Goal: Information Seeking & Learning: Learn about a topic

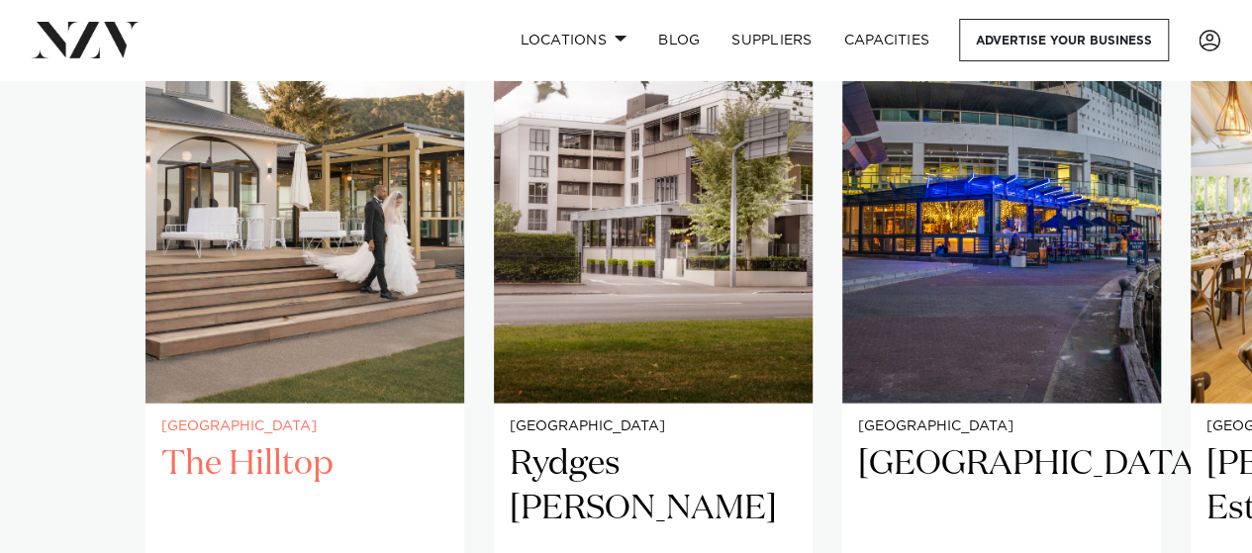
scroll to position [1386, 0]
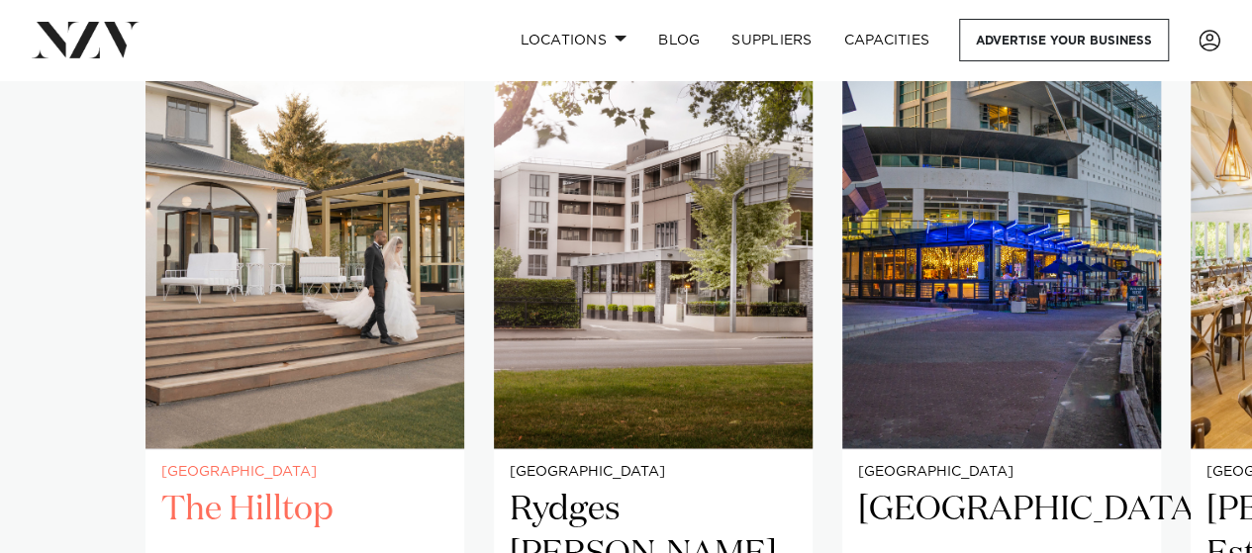
click at [245, 373] on img "1 / 41" at bounding box center [304, 235] width 319 height 428
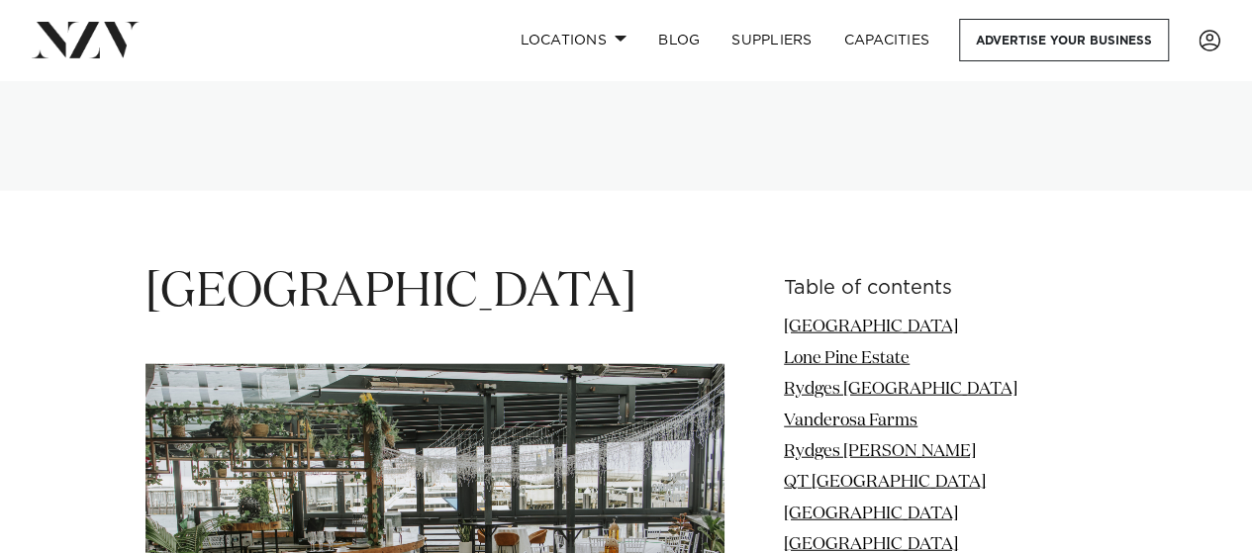
scroll to position [1972, 0]
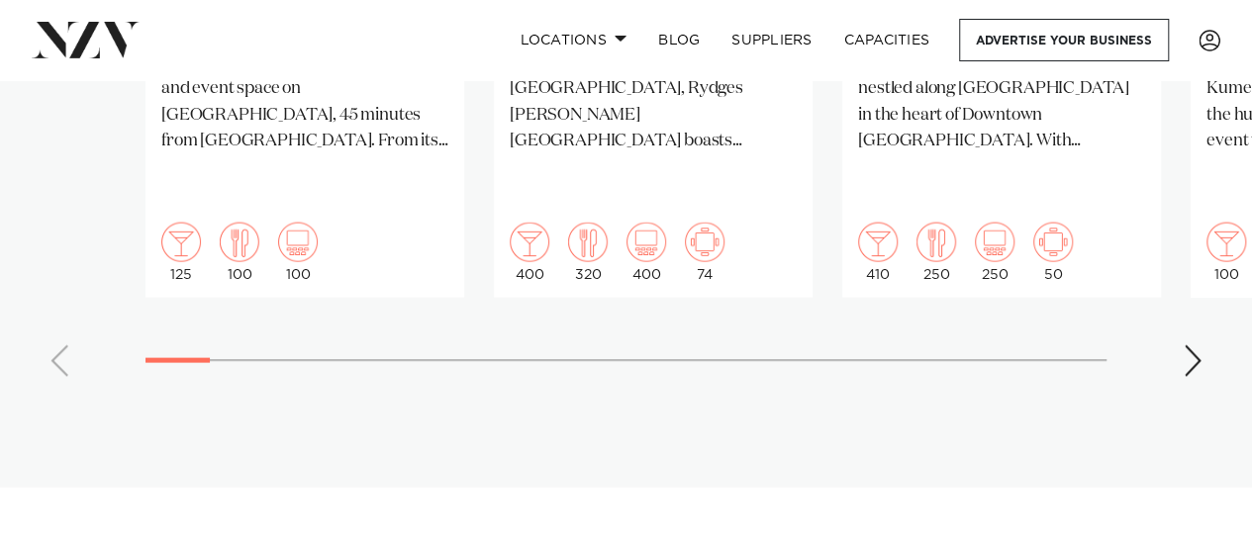
click at [1183, 345] on div "Next slide" at bounding box center [1193, 361] width 20 height 32
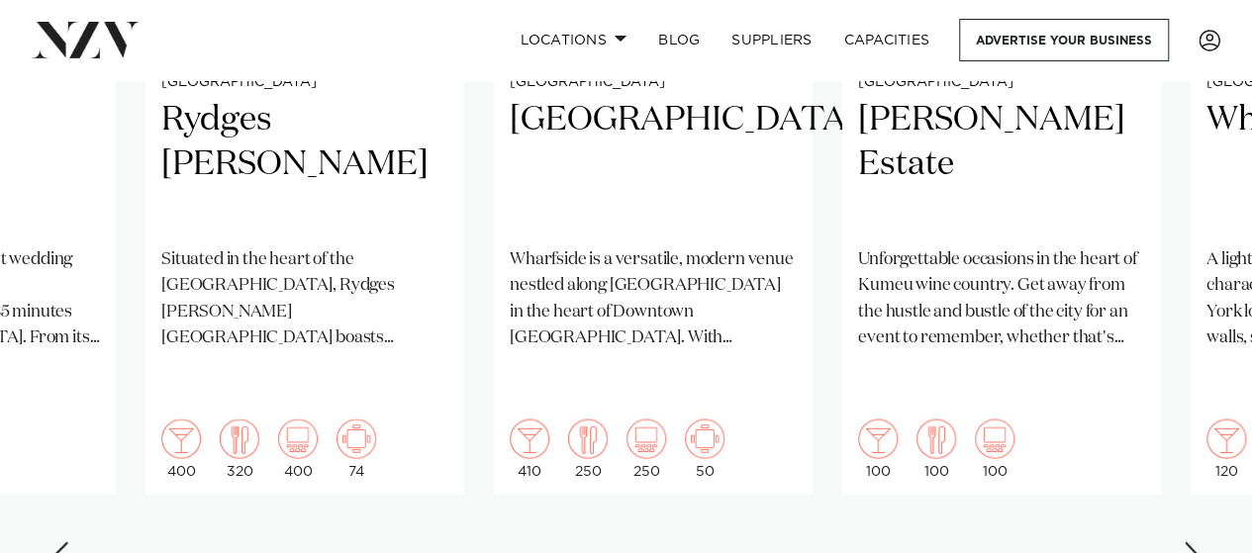
scroll to position [1873, 0]
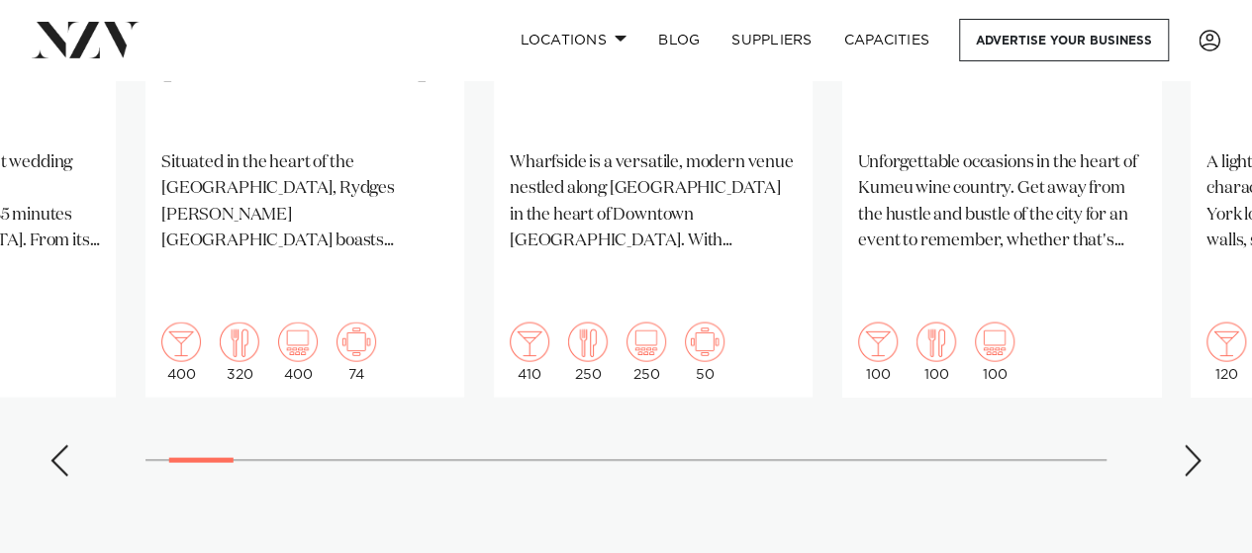
click at [1178, 424] on swiper-container "Christchurch The Hilltop The Hilltop is an upmarket wedding and event space on …" at bounding box center [626, 13] width 1252 height 958
click at [1186, 444] on div "Next slide" at bounding box center [1193, 460] width 20 height 32
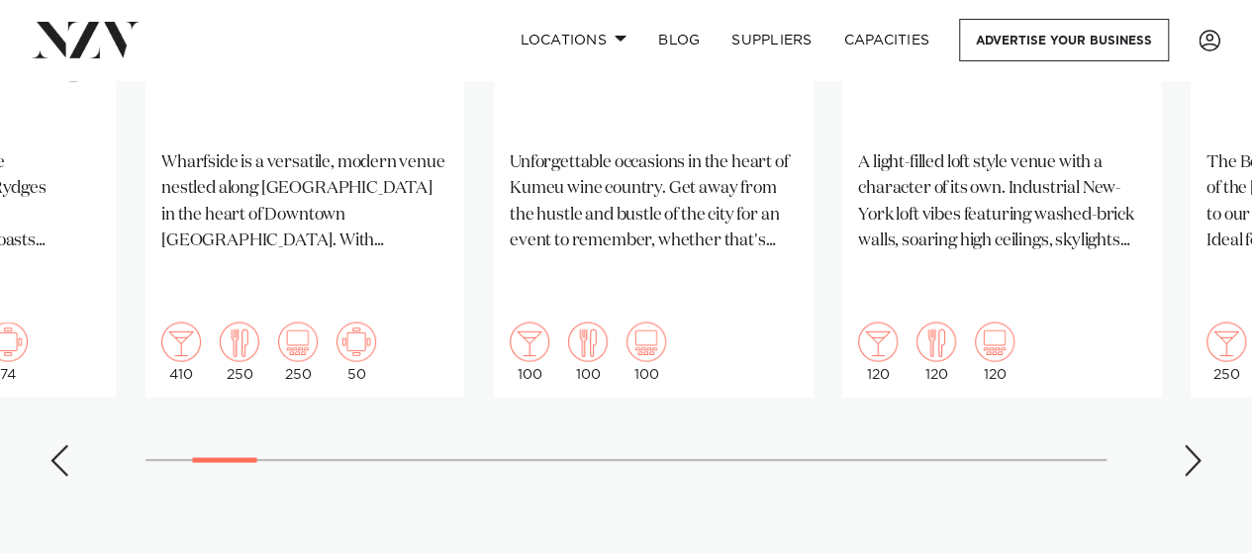
click at [1186, 444] on div "Next slide" at bounding box center [1193, 460] width 20 height 32
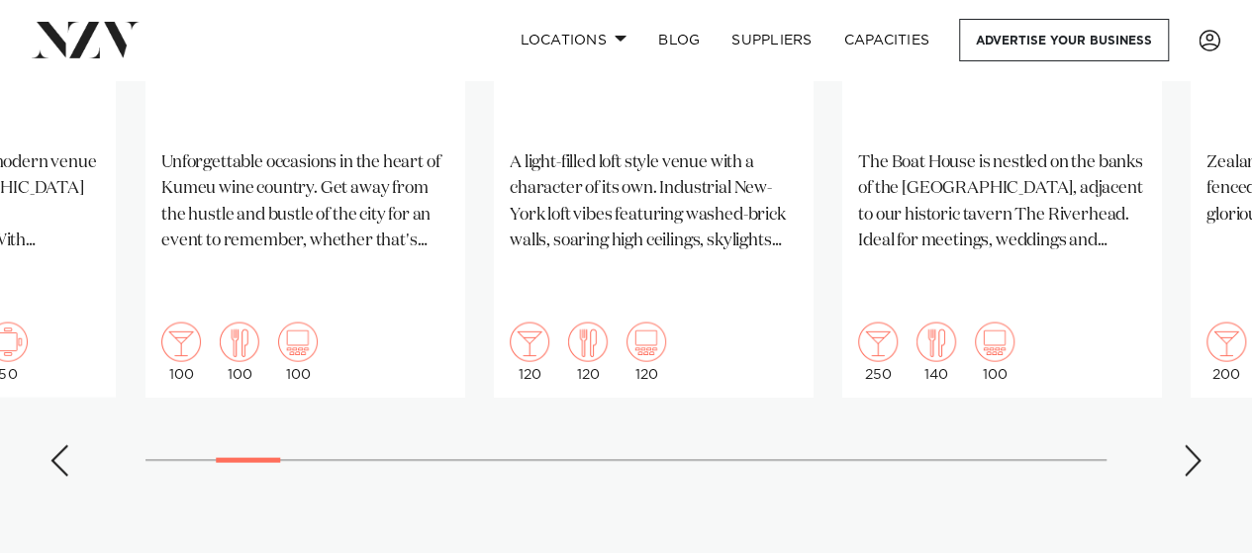
click at [1186, 444] on div "Next slide" at bounding box center [1193, 460] width 20 height 32
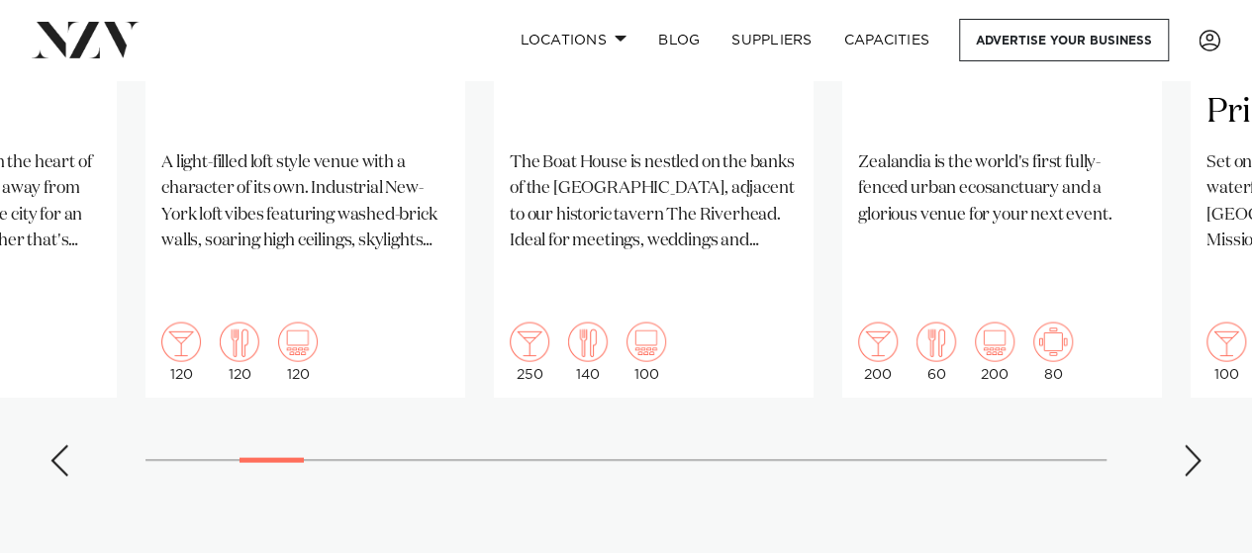
click at [1186, 444] on div "Next slide" at bounding box center [1193, 460] width 20 height 32
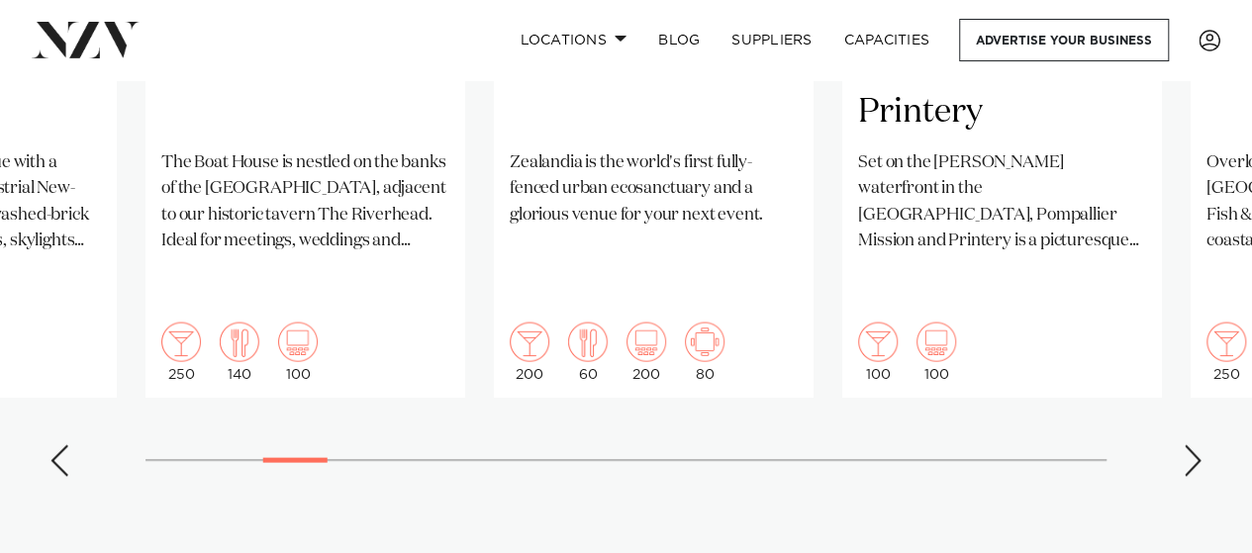
click at [50, 444] on div "Previous slide" at bounding box center [59, 460] width 20 height 32
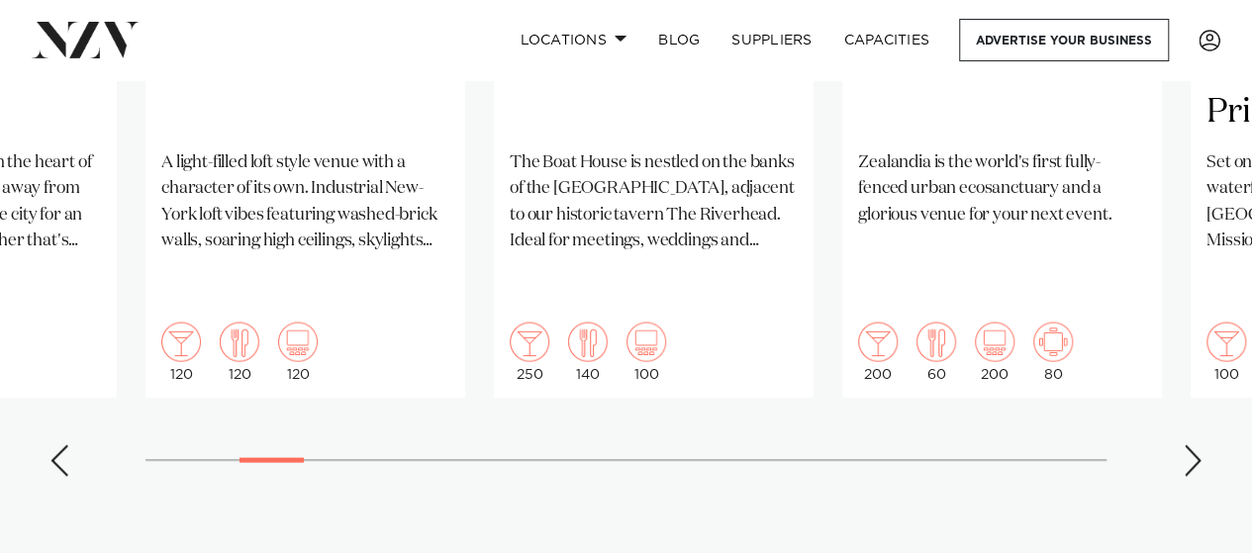
click at [1200, 444] on div "Next slide" at bounding box center [1193, 460] width 20 height 32
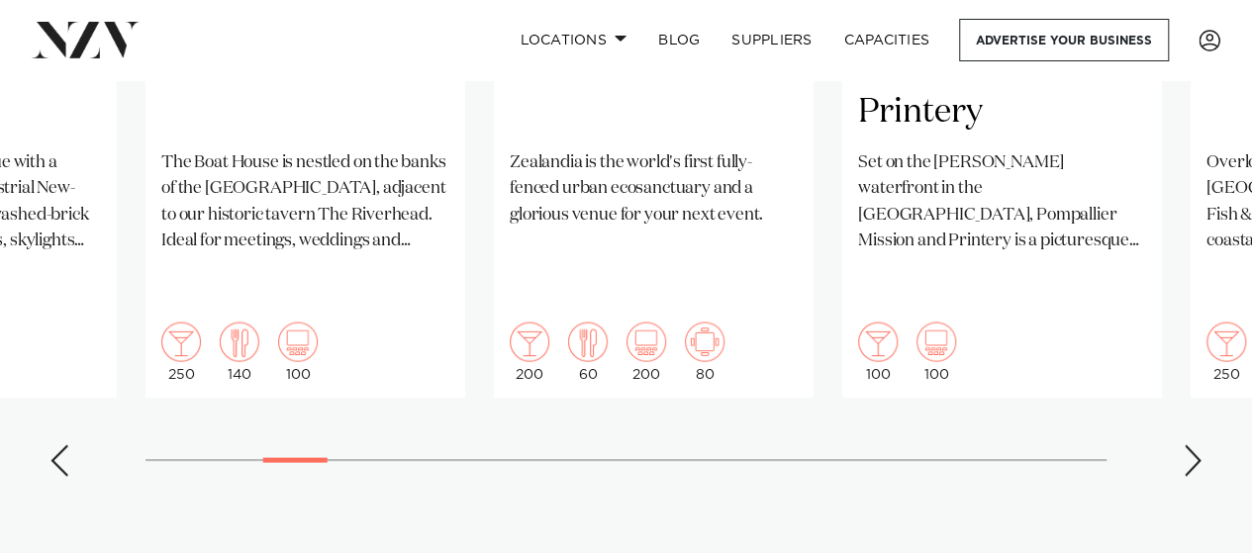
click at [1200, 444] on div "Next slide" at bounding box center [1193, 460] width 20 height 32
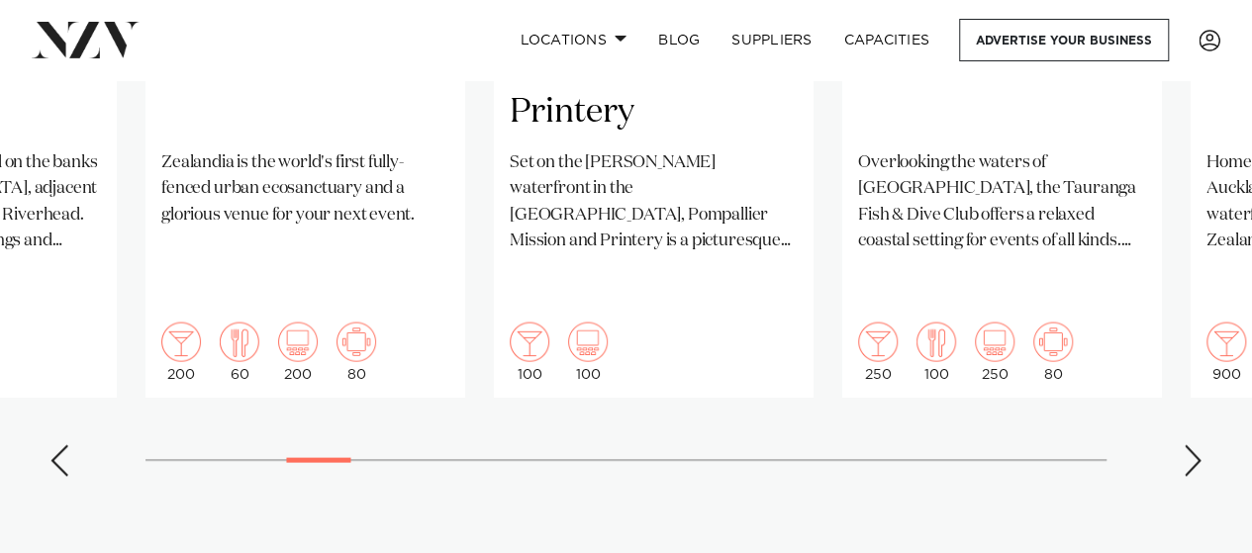
click at [1200, 444] on div "Next slide" at bounding box center [1193, 460] width 20 height 32
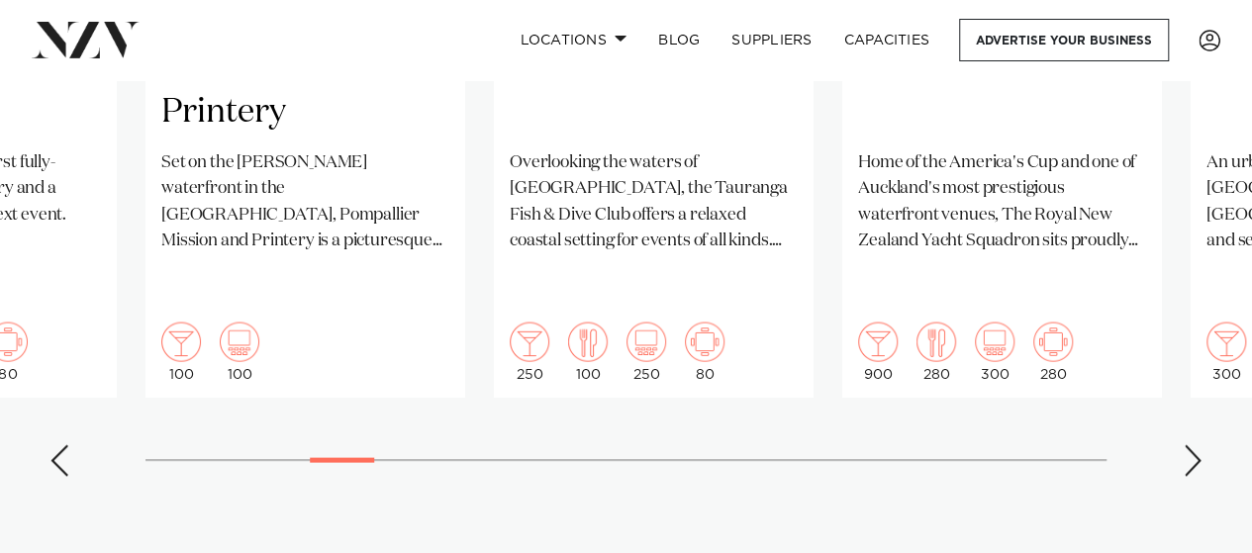
click at [1204, 417] on swiper-container "Christchurch The Hilltop The Hilltop is an upmarket wedding and event space on …" at bounding box center [626, 13] width 1252 height 958
click at [1190, 444] on div "Next slide" at bounding box center [1193, 460] width 20 height 32
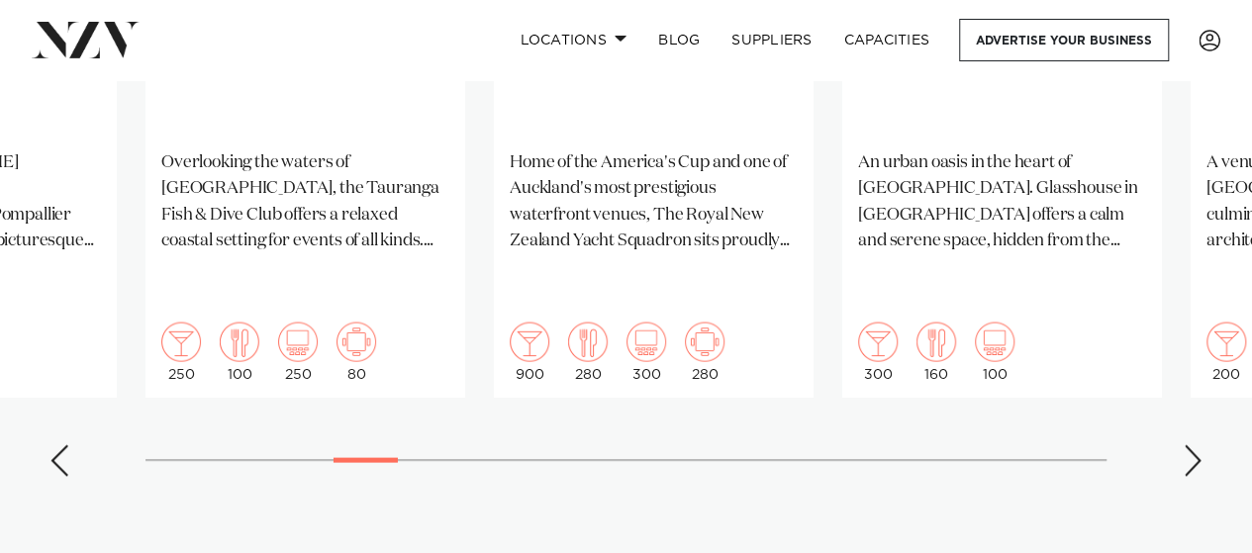
click at [1172, 421] on swiper-container "Christchurch The Hilltop The Hilltop is an upmarket wedding and event space on …" at bounding box center [626, 13] width 1252 height 958
click at [1198, 444] on div "Next slide" at bounding box center [1193, 460] width 20 height 32
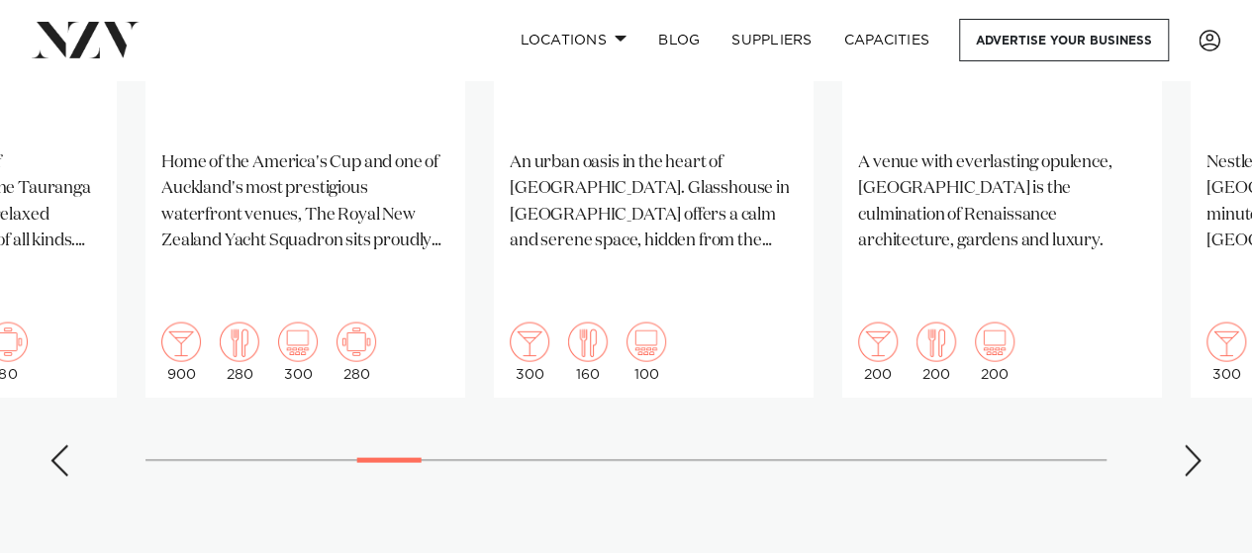
click at [1198, 444] on div "Next slide" at bounding box center [1193, 460] width 20 height 32
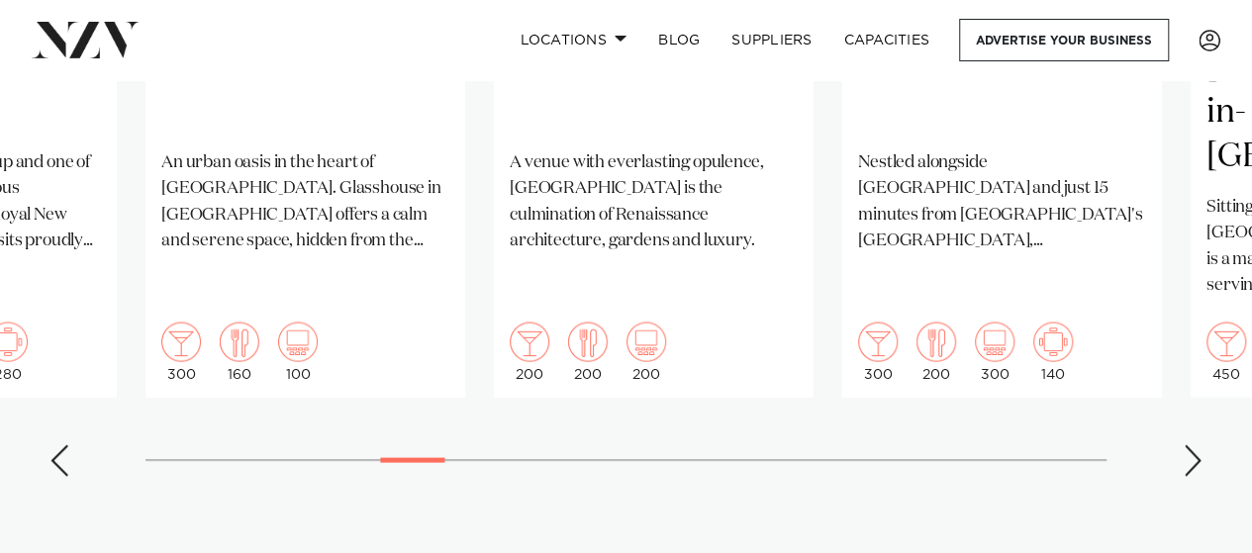
click at [1198, 444] on div "Next slide" at bounding box center [1193, 460] width 20 height 32
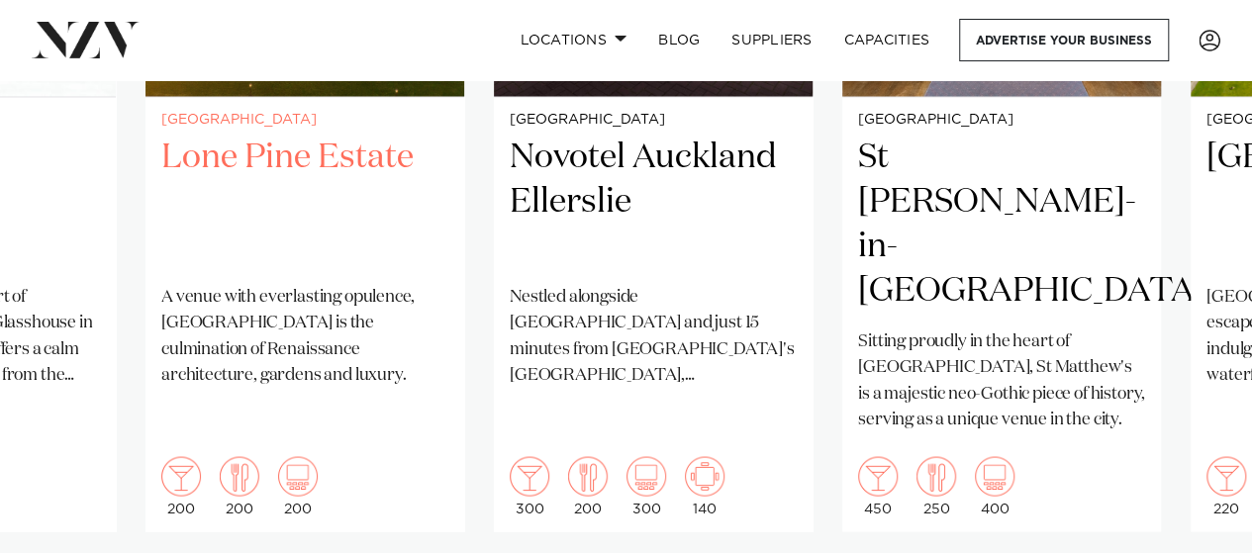
scroll to position [1774, 0]
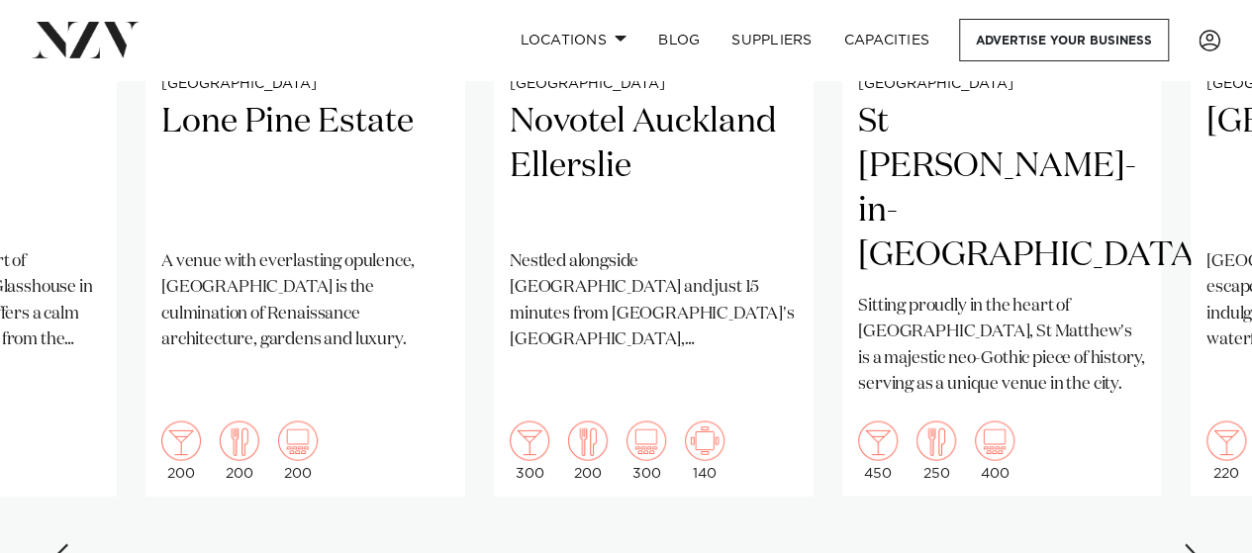
click at [1195, 543] on div "Next slide" at bounding box center [1193, 559] width 20 height 32
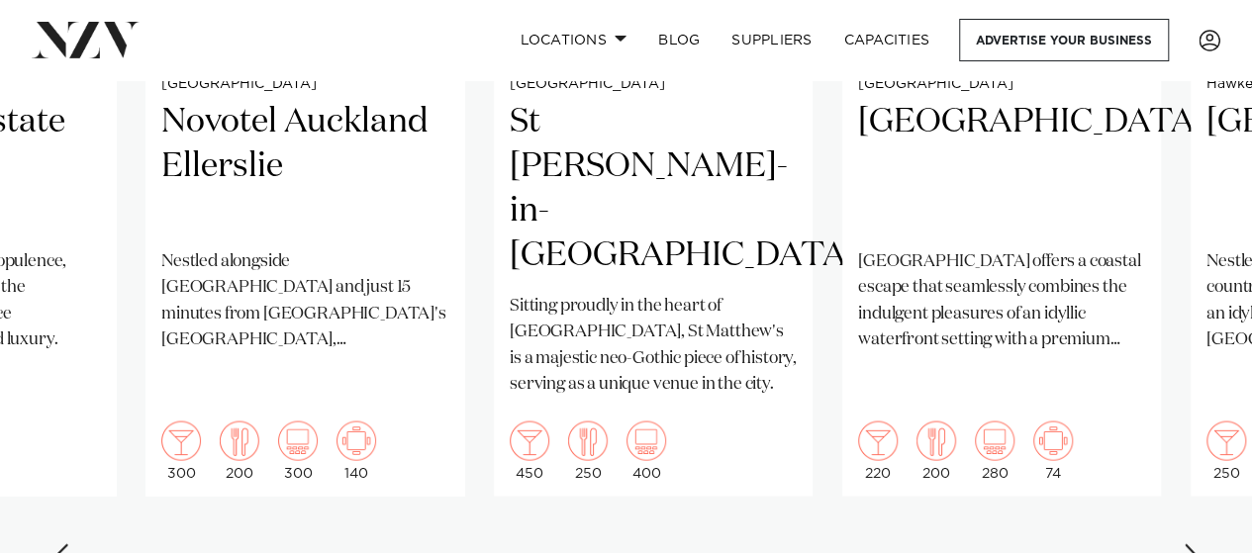
click at [1195, 543] on div "Next slide" at bounding box center [1193, 559] width 20 height 32
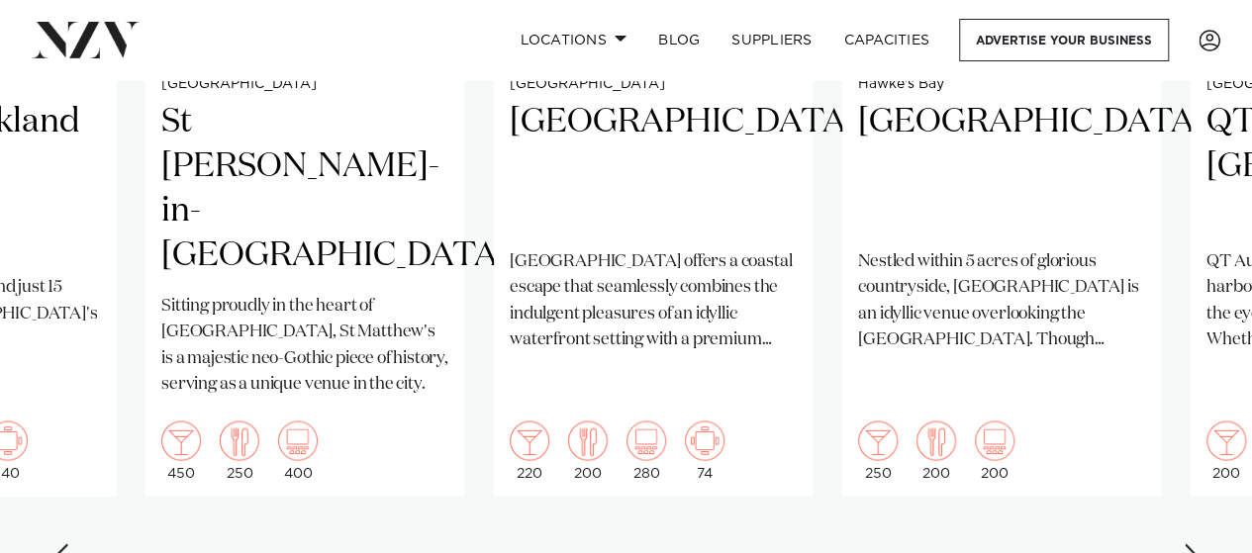
click at [1195, 543] on div "Next slide" at bounding box center [1193, 559] width 20 height 32
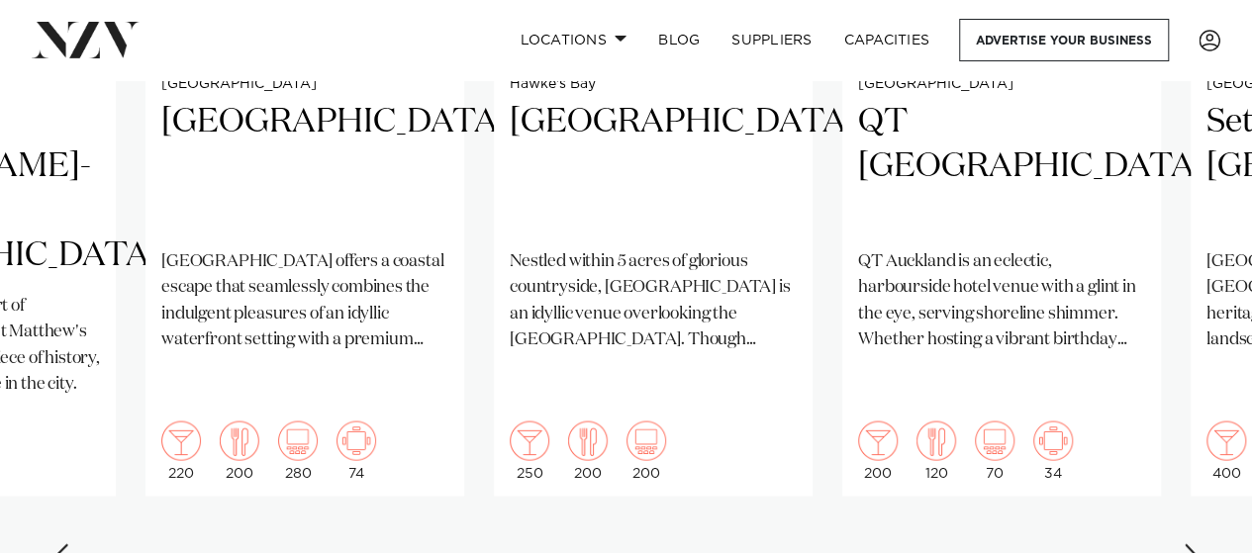
click at [1190, 543] on div "Next slide" at bounding box center [1193, 559] width 20 height 32
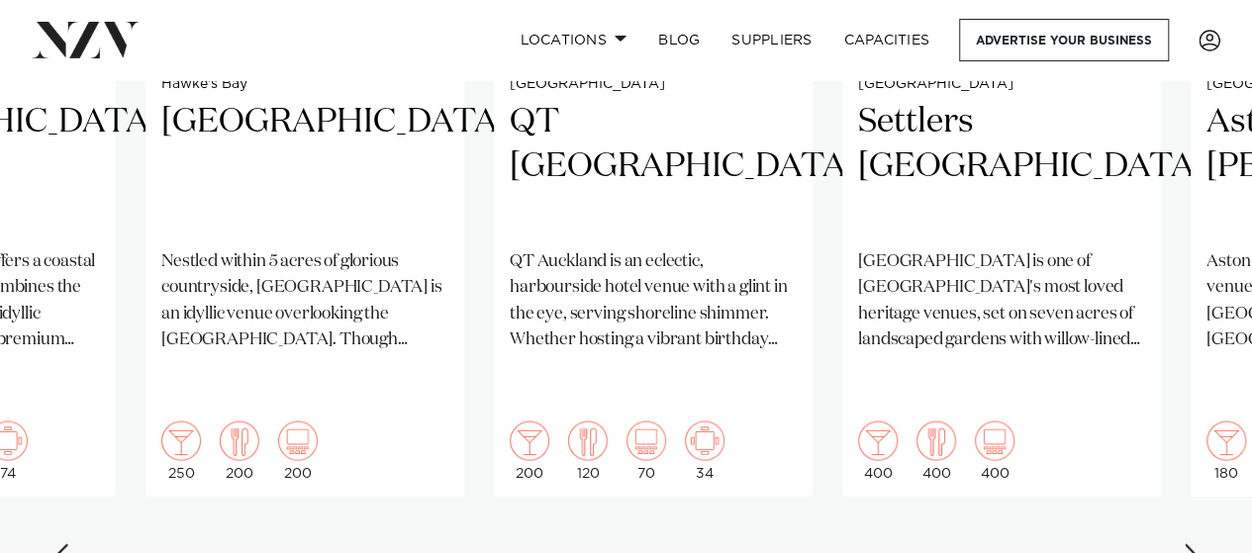
click at [1190, 543] on div "Next slide" at bounding box center [1193, 559] width 20 height 32
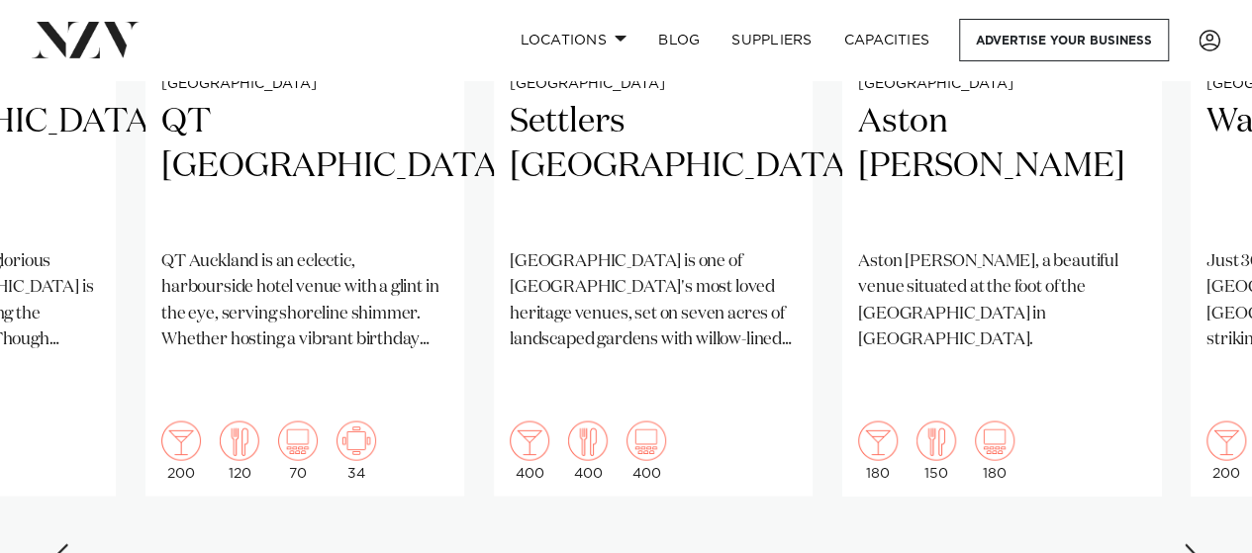
click at [1190, 543] on div "Next slide" at bounding box center [1193, 559] width 20 height 32
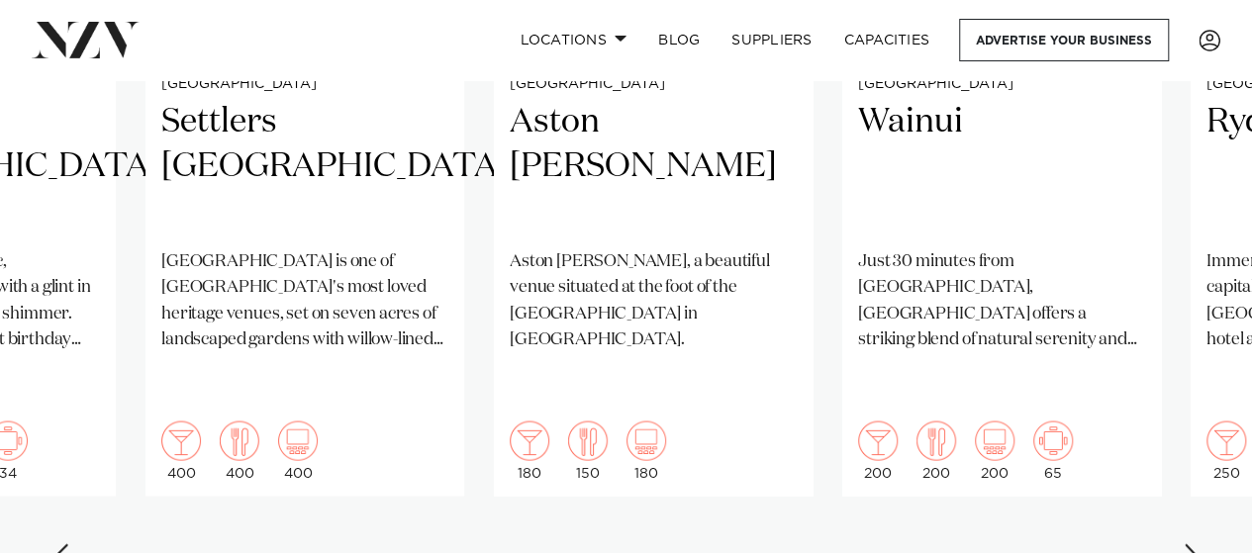
click at [1190, 543] on div "Next slide" at bounding box center [1193, 559] width 20 height 32
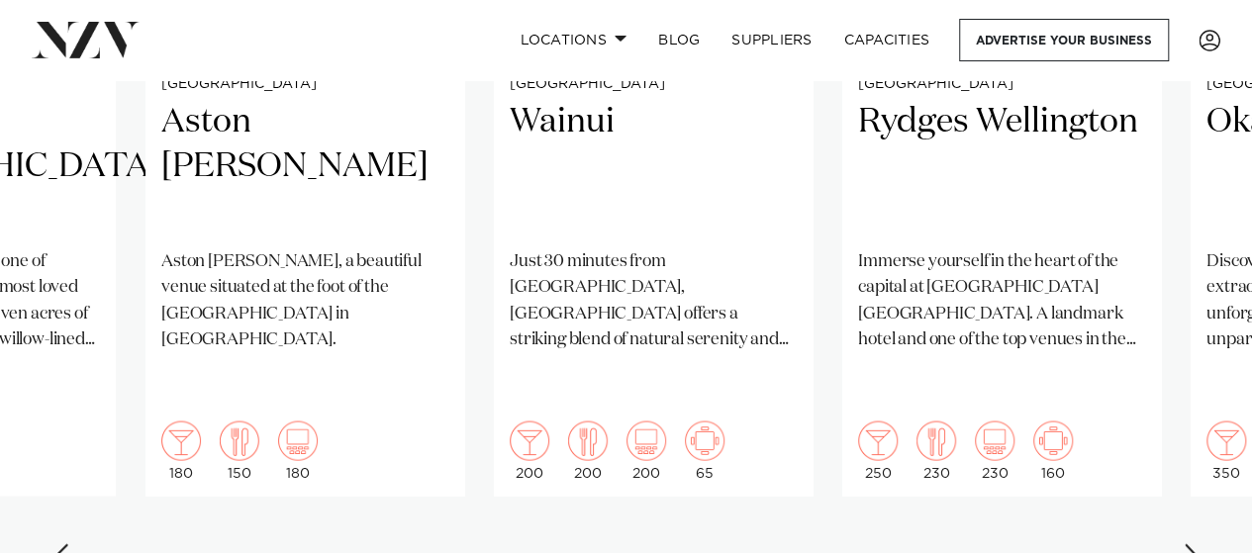
click at [1194, 543] on div "Next slide" at bounding box center [1193, 559] width 20 height 32
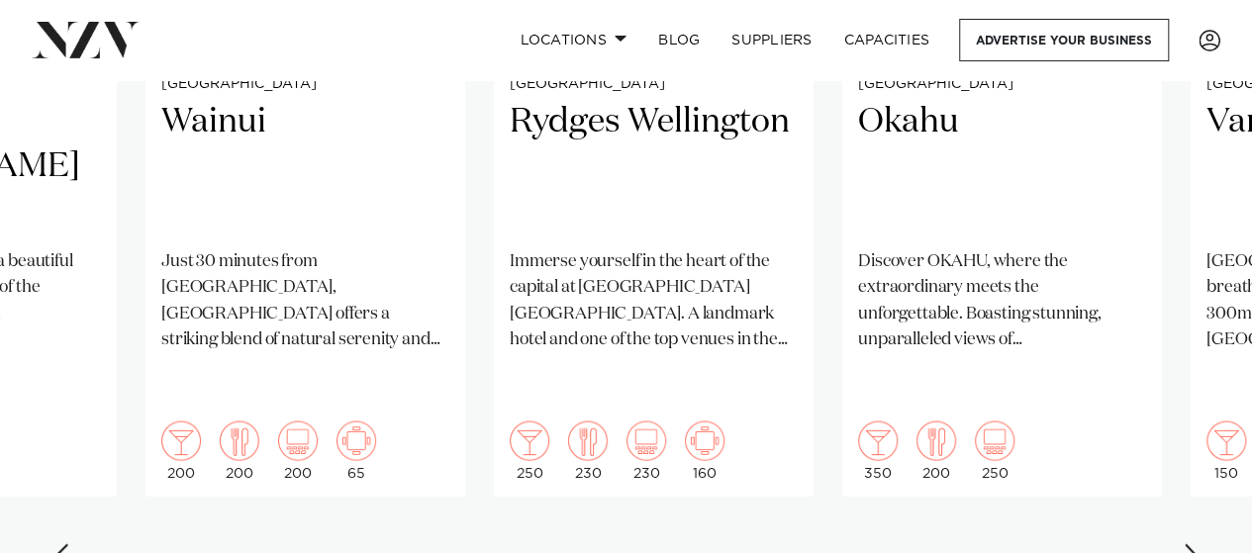
click at [1194, 543] on div "Next slide" at bounding box center [1193, 559] width 20 height 32
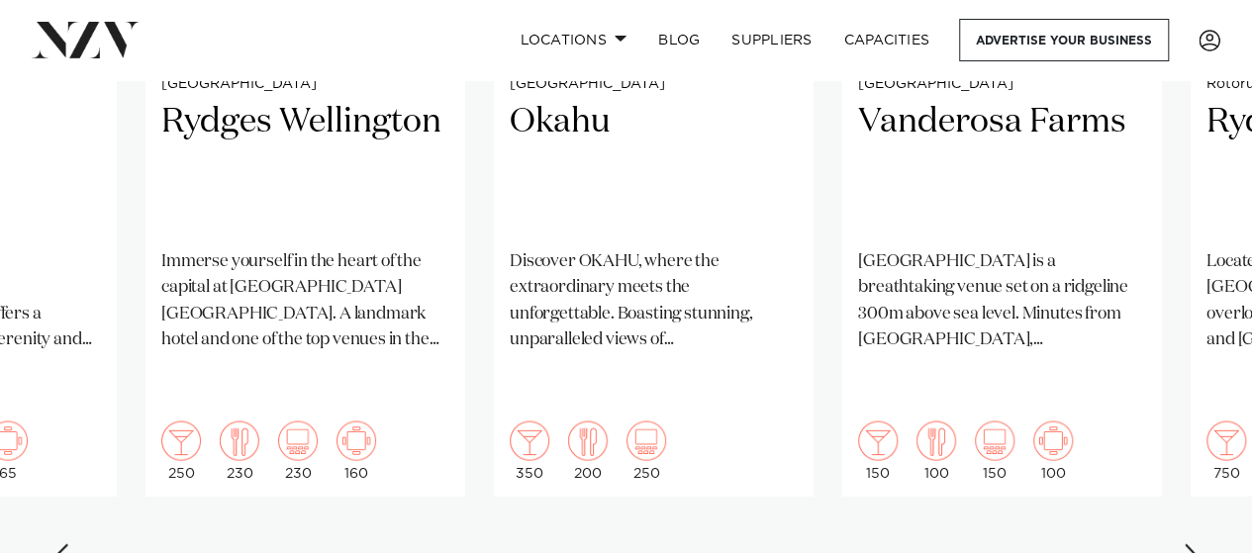
click at [1194, 543] on div "Next slide" at bounding box center [1193, 559] width 20 height 32
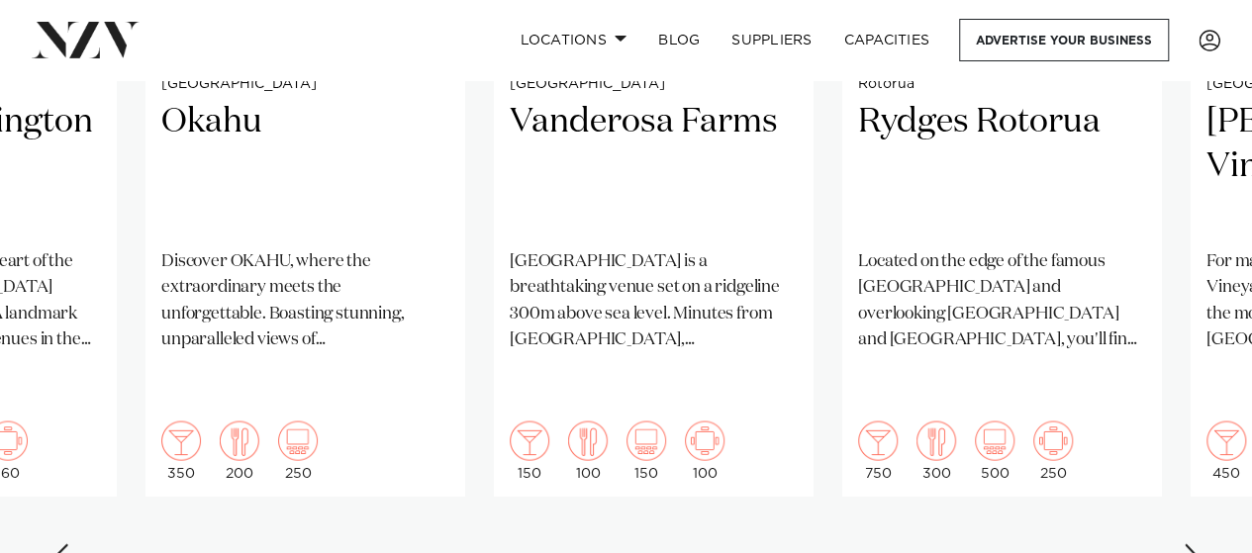
click at [1198, 543] on div "Next slide" at bounding box center [1193, 559] width 20 height 32
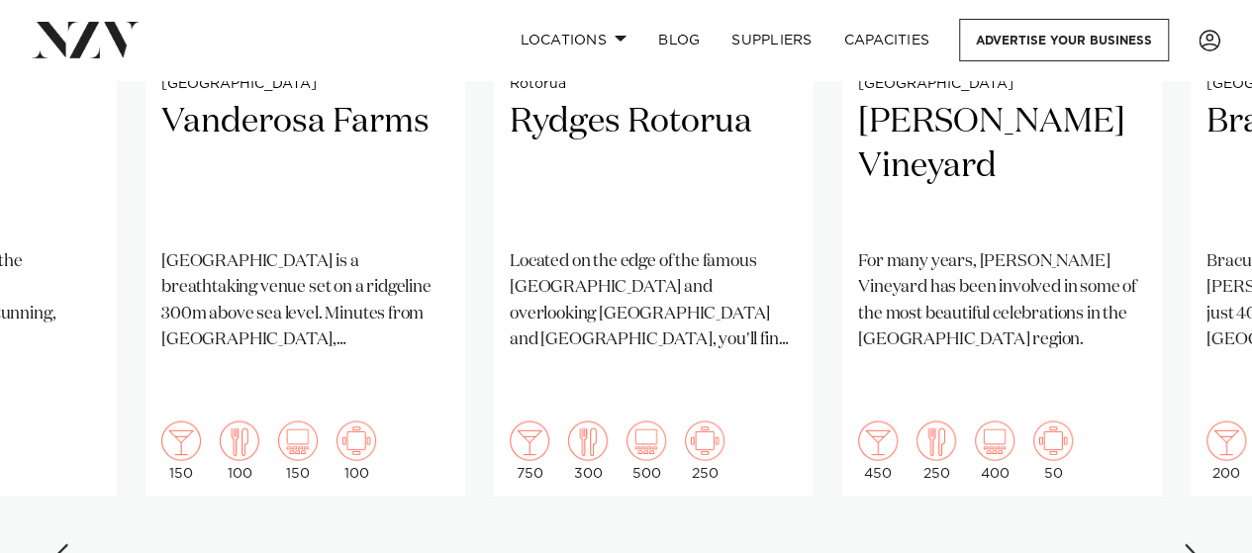
click at [1198, 543] on div "Next slide" at bounding box center [1193, 559] width 20 height 32
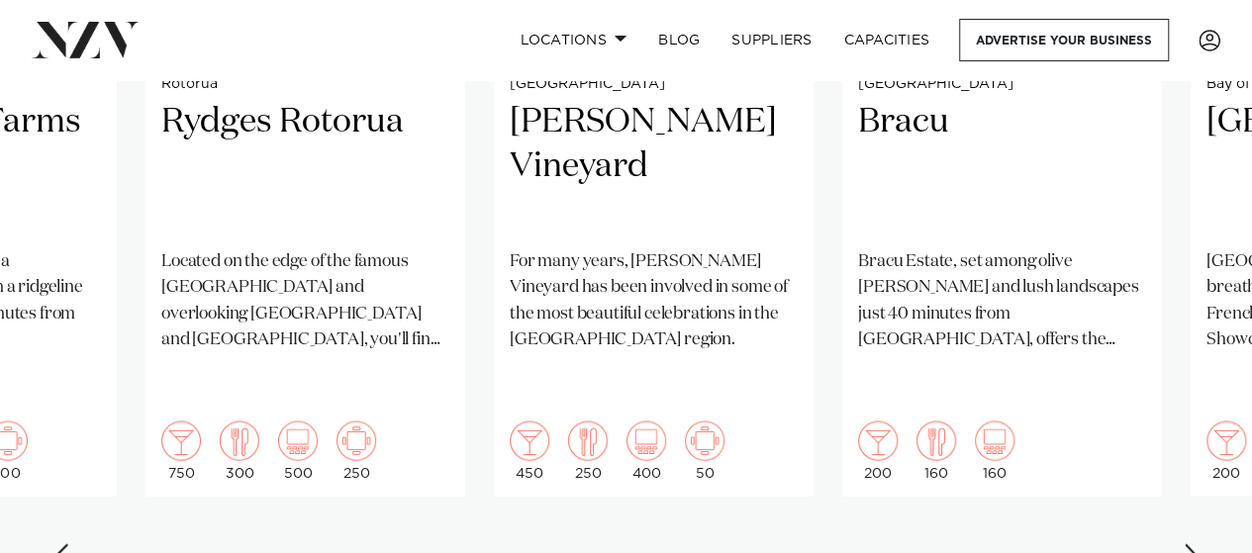
click at [1198, 543] on div "Next slide" at bounding box center [1193, 559] width 20 height 32
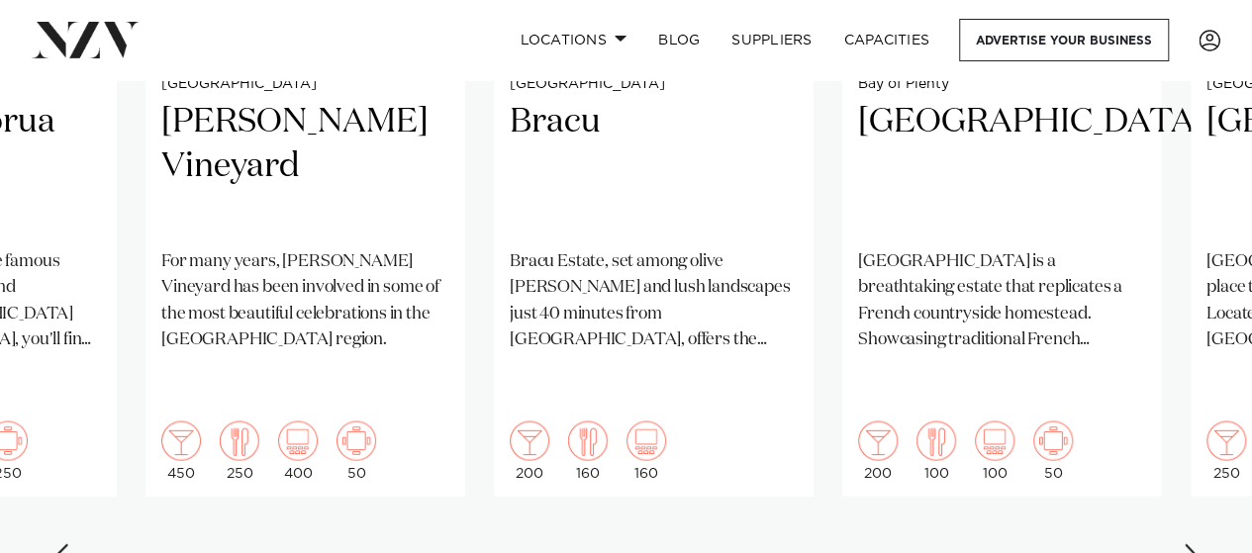
click at [1194, 543] on div "Next slide" at bounding box center [1193, 559] width 20 height 32
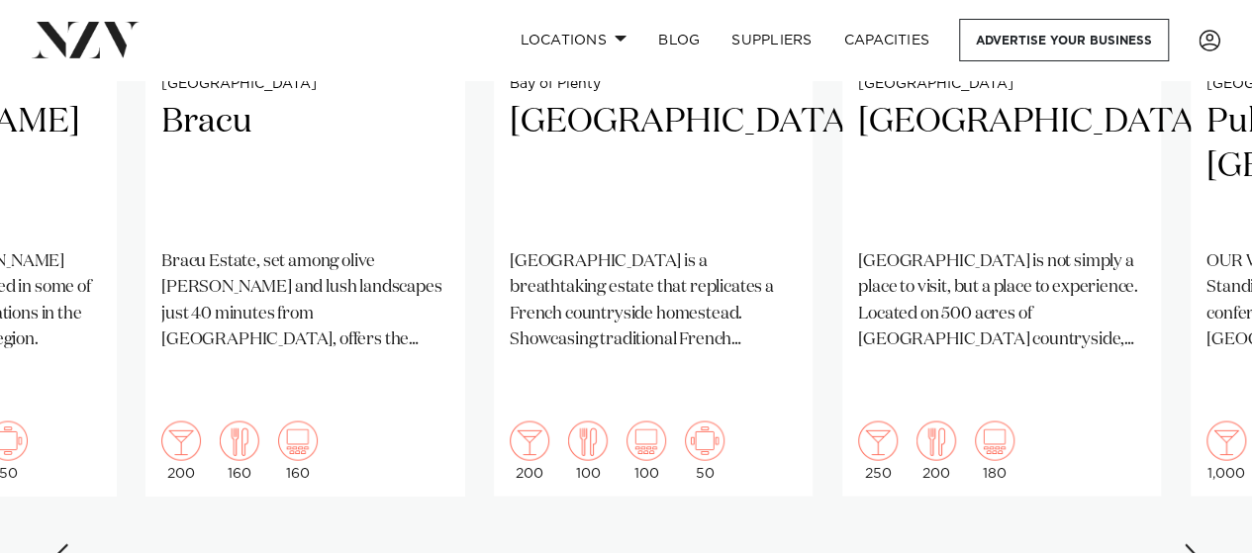
click at [1200, 543] on div "Next slide" at bounding box center [1193, 559] width 20 height 32
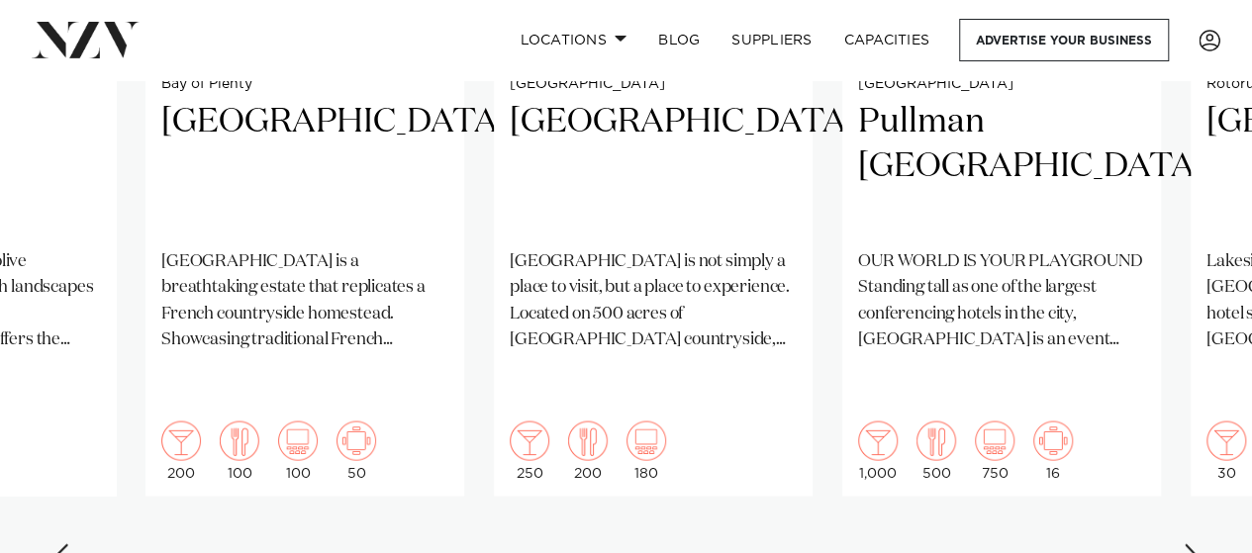
click at [1200, 543] on div "Next slide" at bounding box center [1193, 559] width 20 height 32
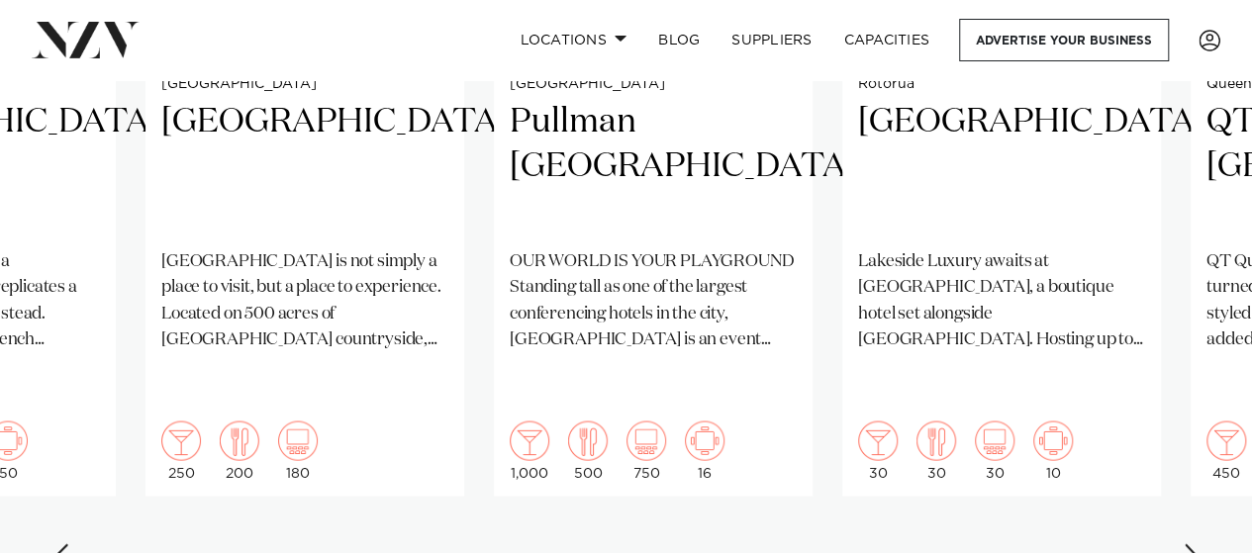
click at [1200, 543] on div "Next slide" at bounding box center [1193, 559] width 20 height 32
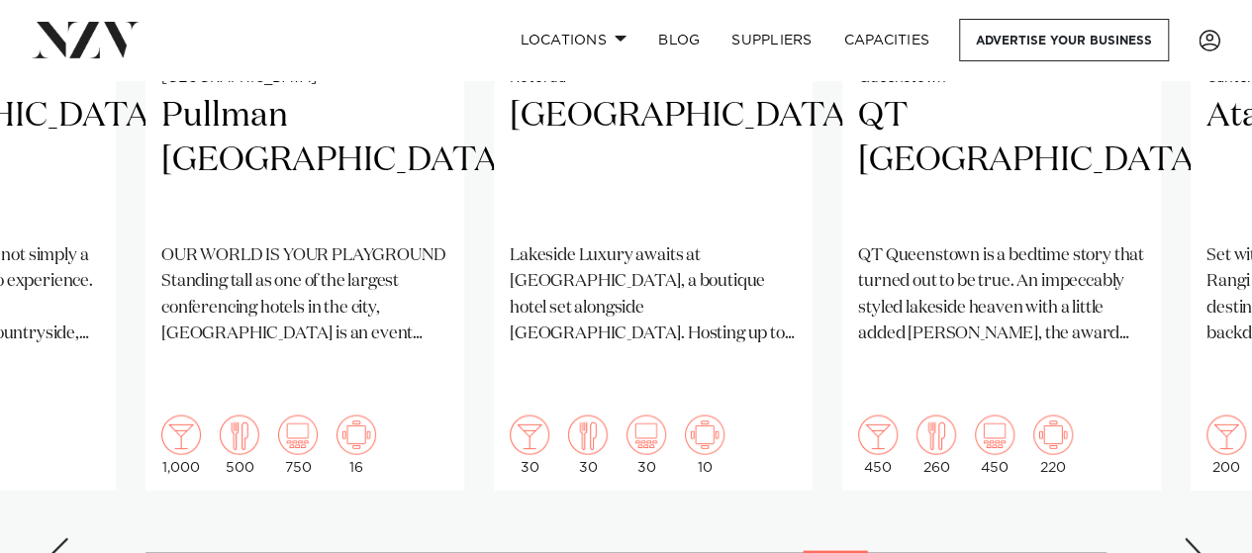
scroll to position [1873, 0]
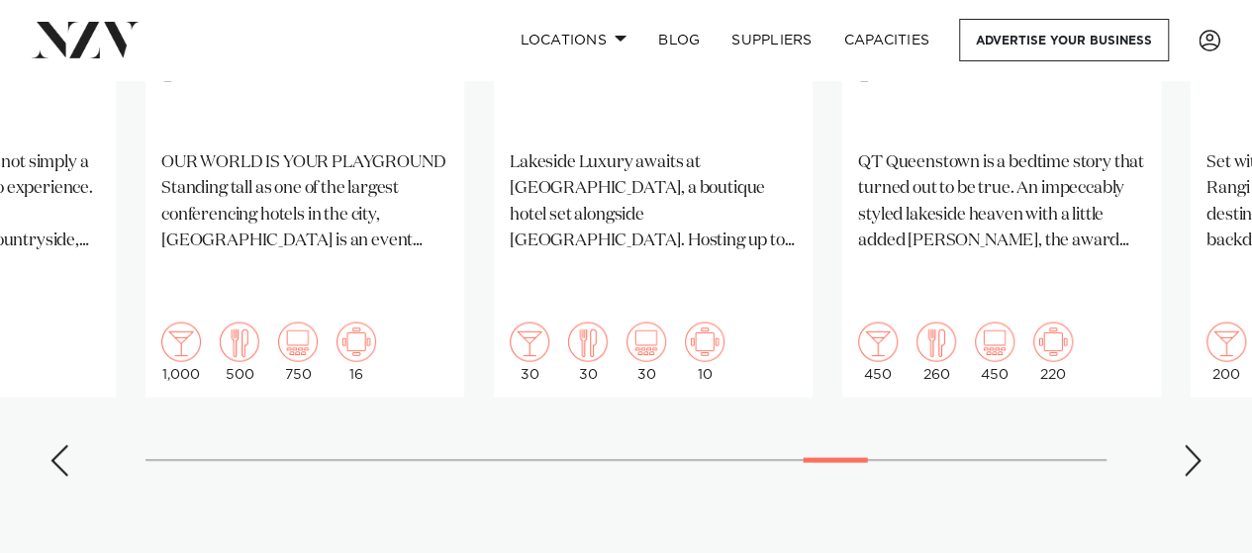
click at [1203, 420] on swiper-container "Christchurch The Hilltop The Hilltop is an upmarket wedding and event space on …" at bounding box center [626, 13] width 1252 height 958
click at [1193, 444] on div "Next slide" at bounding box center [1193, 460] width 20 height 32
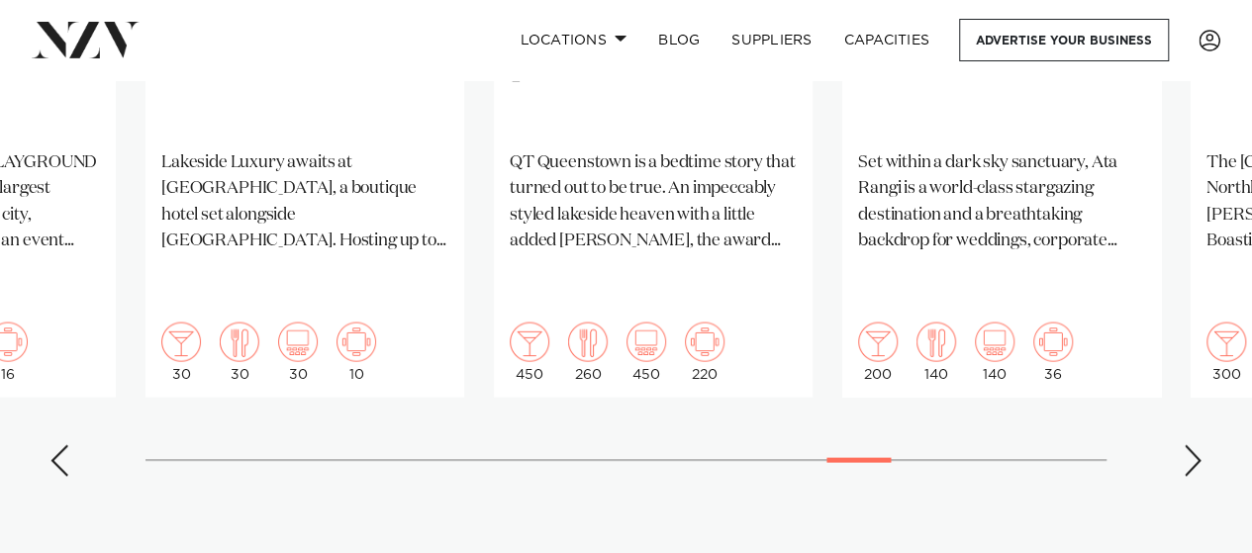
click at [1193, 444] on div "Next slide" at bounding box center [1193, 460] width 20 height 32
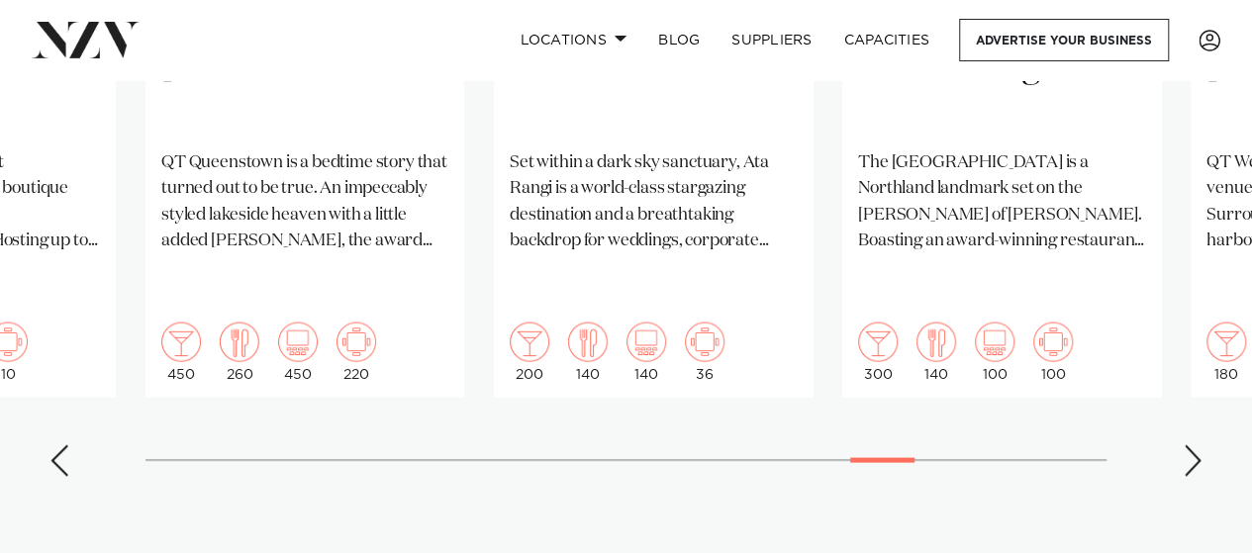
click at [1194, 444] on div "Next slide" at bounding box center [1193, 460] width 20 height 32
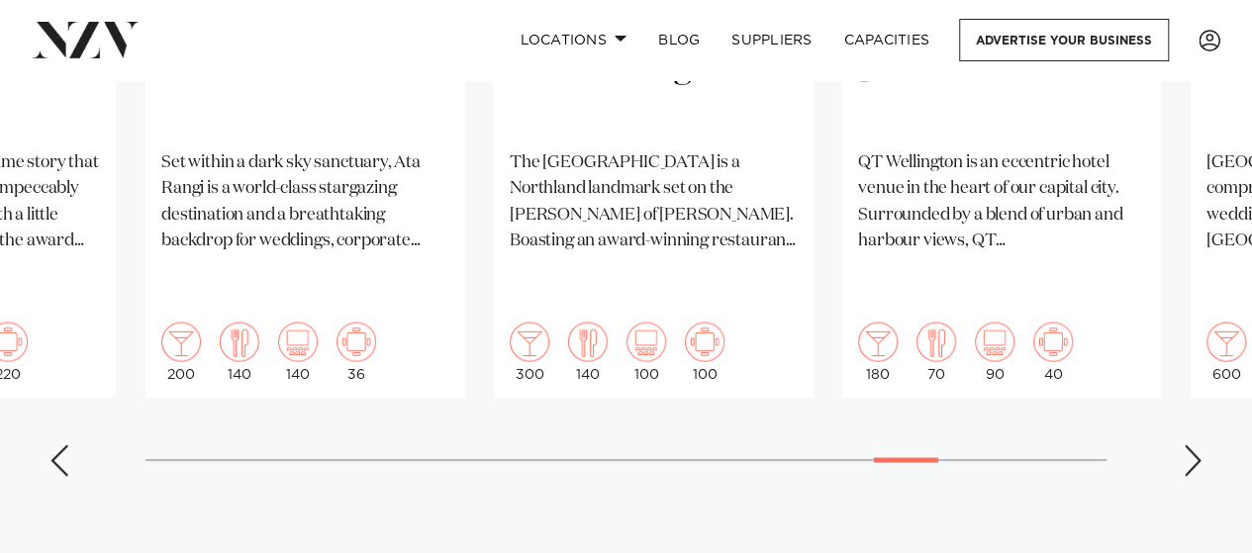
click at [1194, 444] on div "Next slide" at bounding box center [1193, 460] width 20 height 32
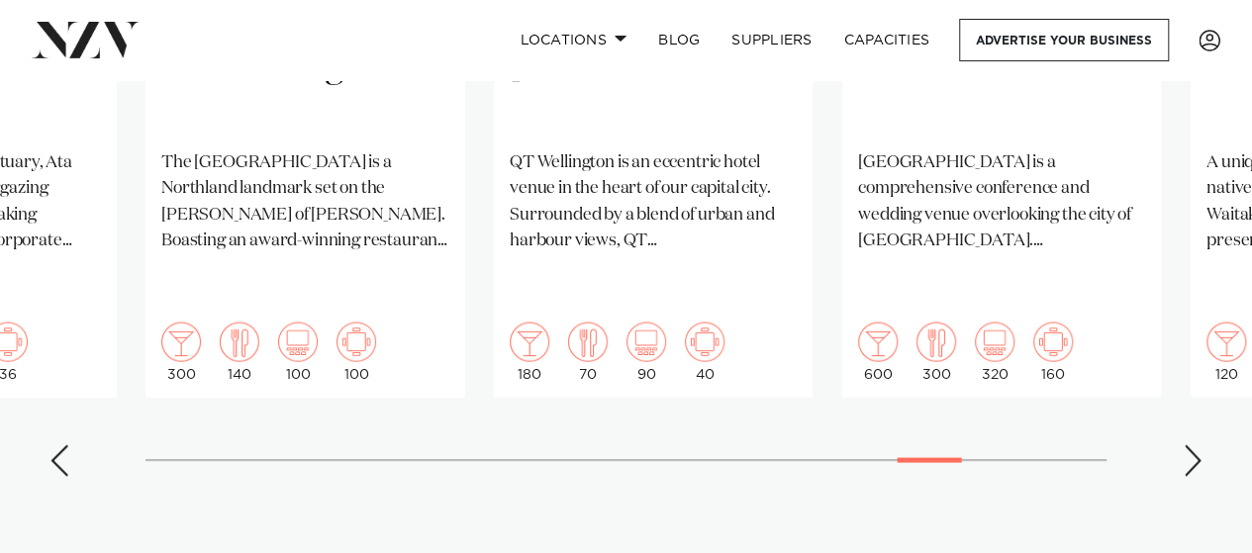
click at [1194, 444] on div "Next slide" at bounding box center [1193, 460] width 20 height 32
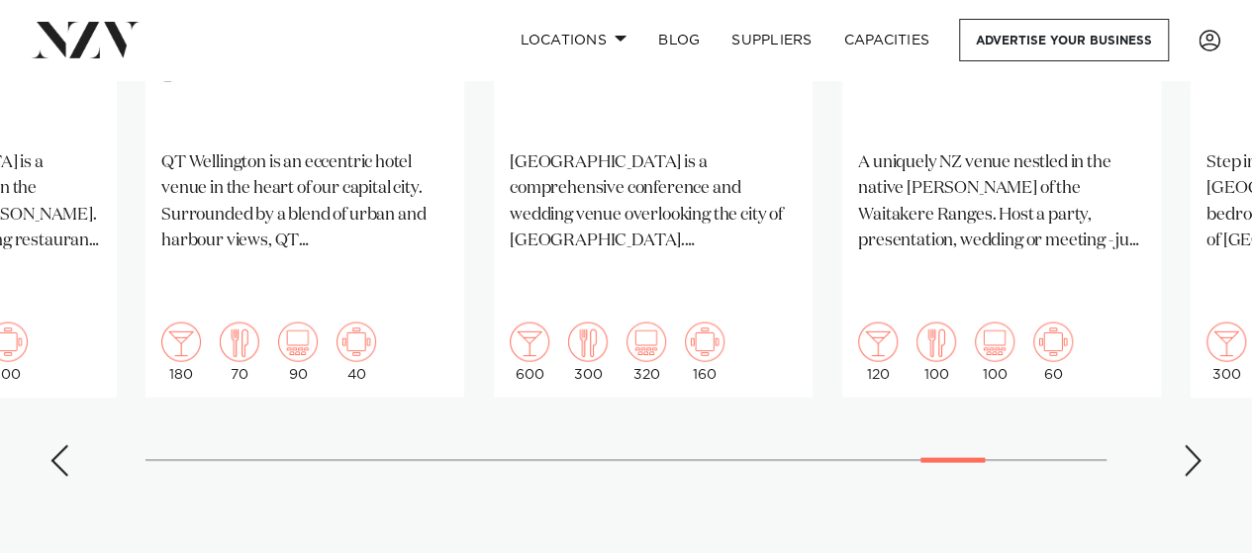
click at [1193, 444] on div "Next slide" at bounding box center [1193, 460] width 20 height 32
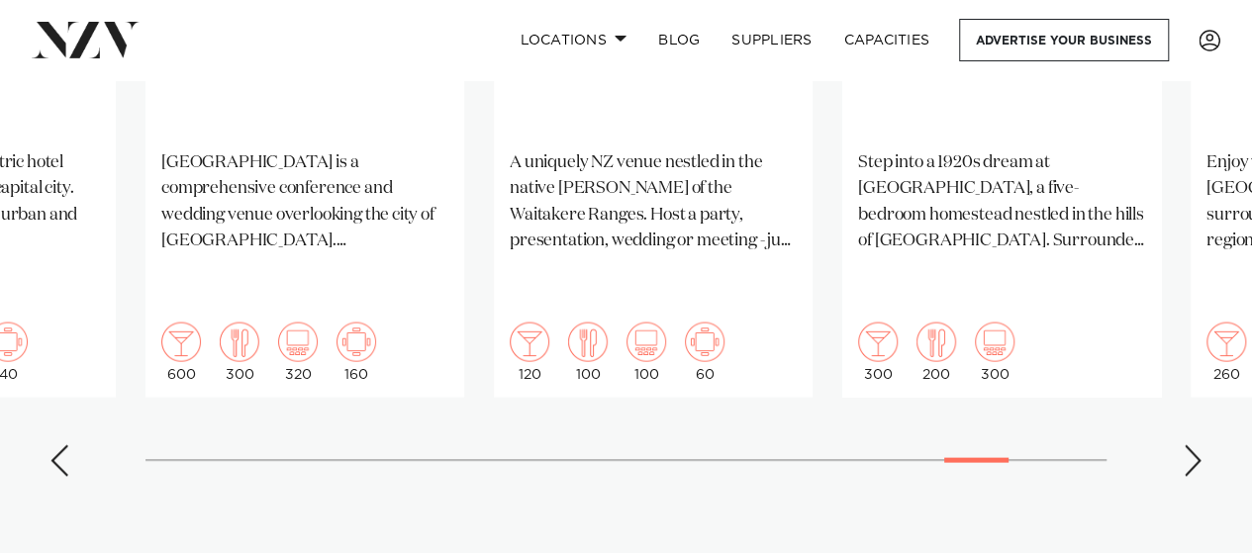
click at [1193, 444] on div "Next slide" at bounding box center [1193, 460] width 20 height 32
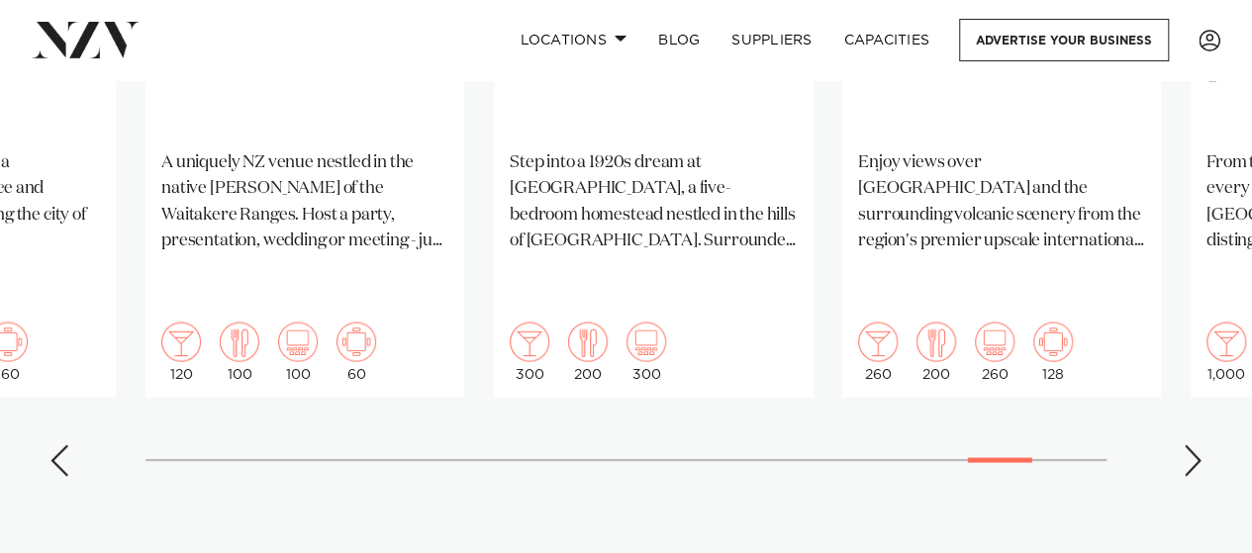
click at [1193, 444] on div "Next slide" at bounding box center [1193, 460] width 20 height 32
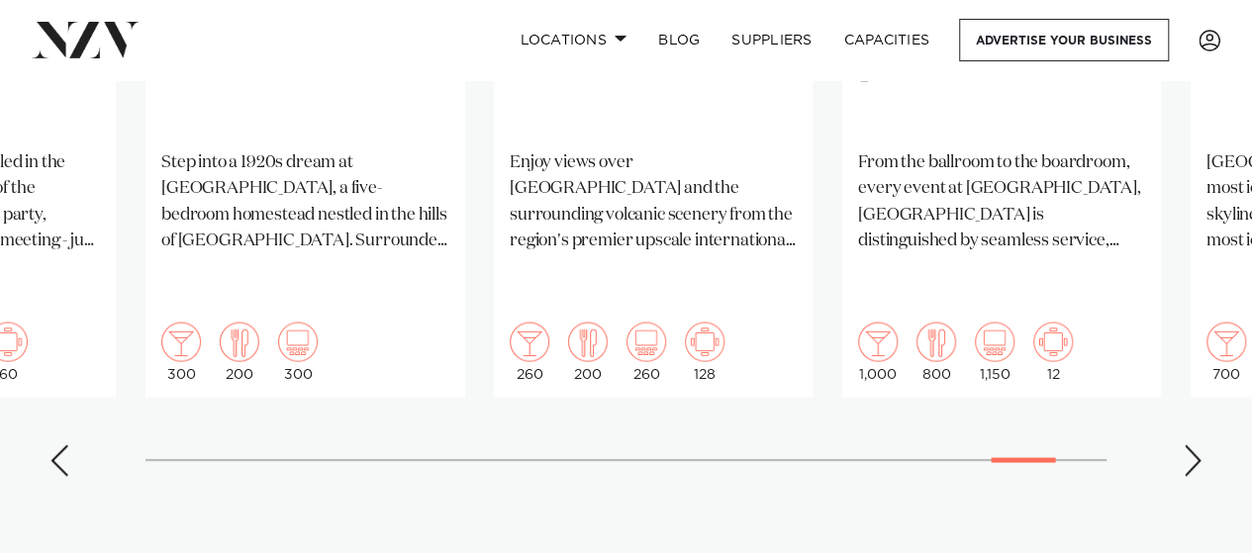
click at [1193, 444] on div "Next slide" at bounding box center [1193, 460] width 20 height 32
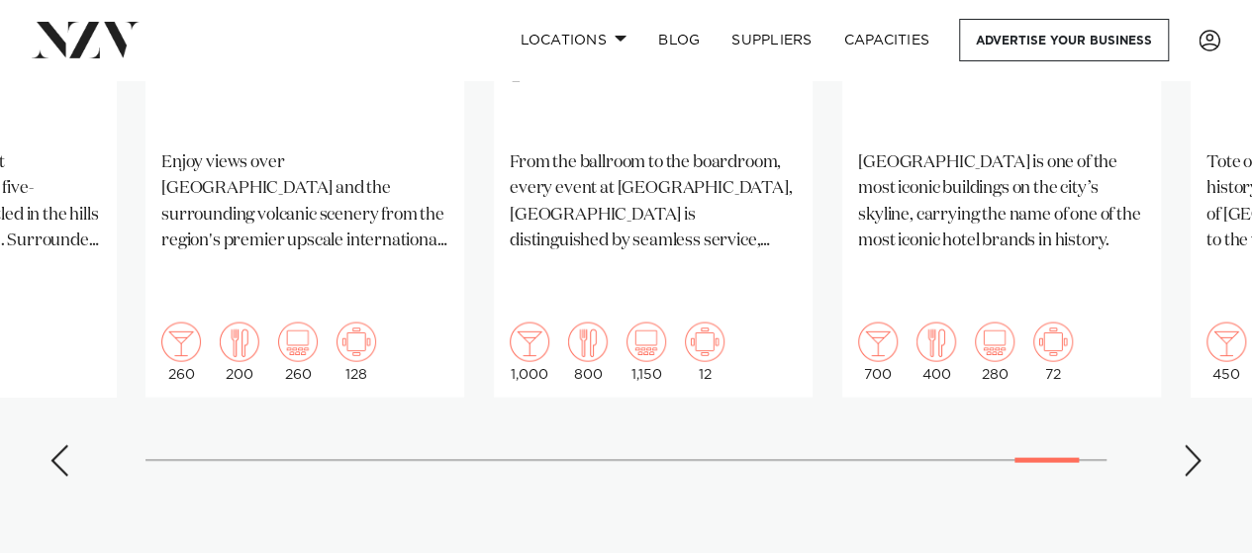
click at [1193, 444] on div "Next slide" at bounding box center [1193, 460] width 20 height 32
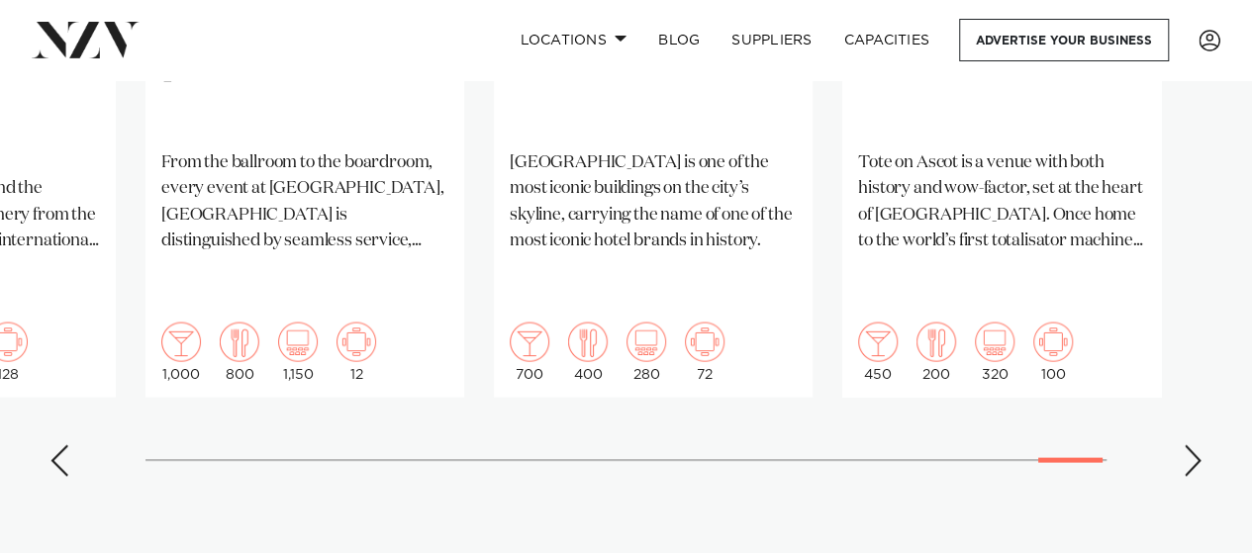
scroll to position [1378, 0]
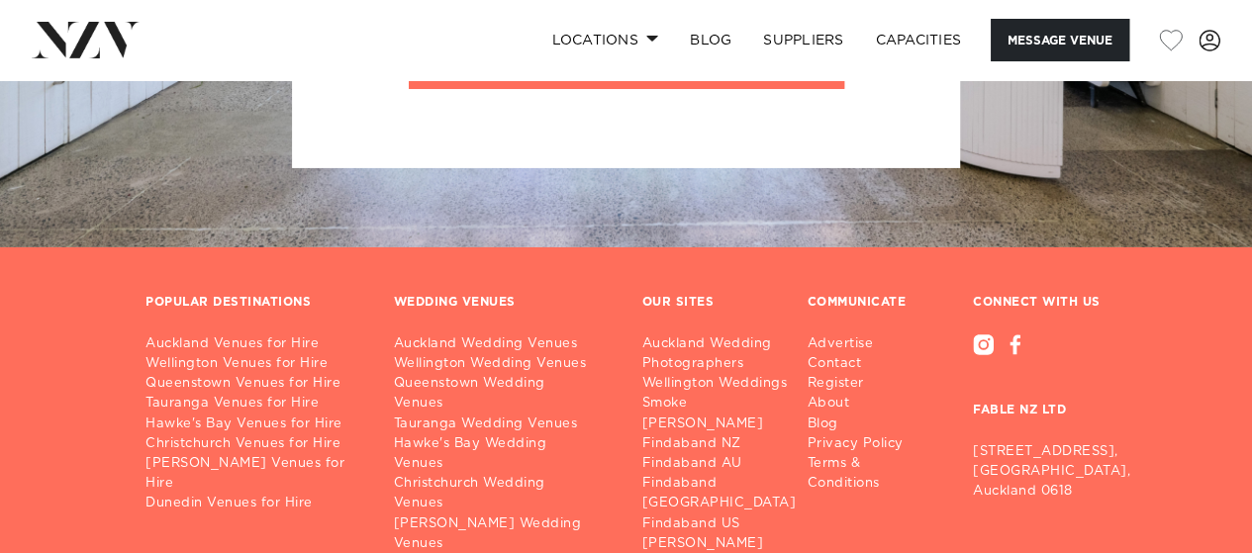
scroll to position [3365, 0]
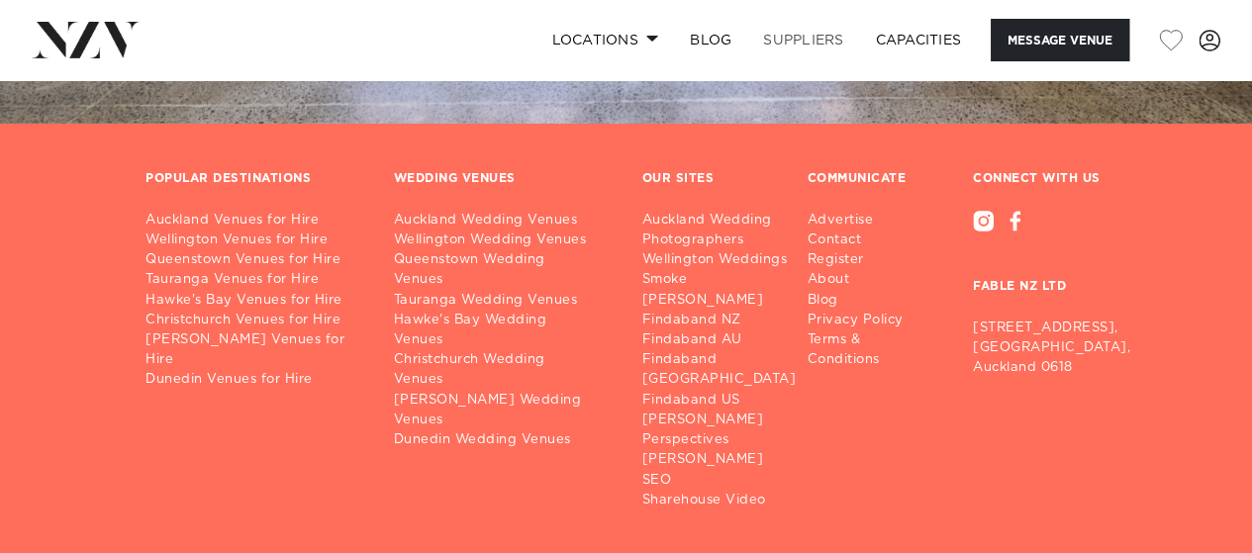
click at [835, 33] on link "SUPPLIERS" at bounding box center [803, 40] width 112 height 43
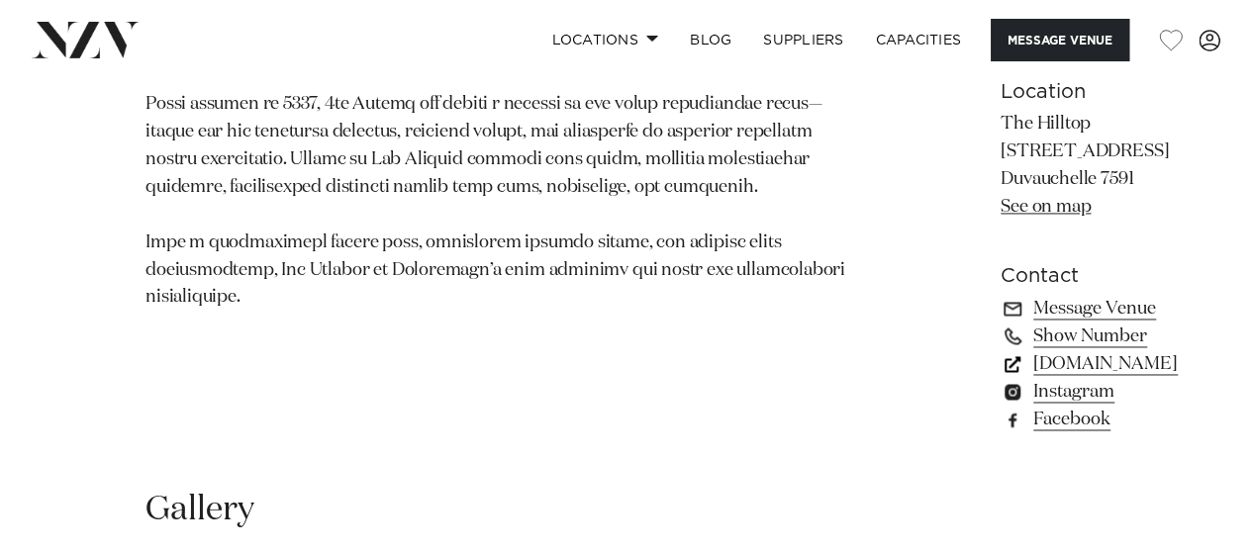
scroll to position [1485, 0]
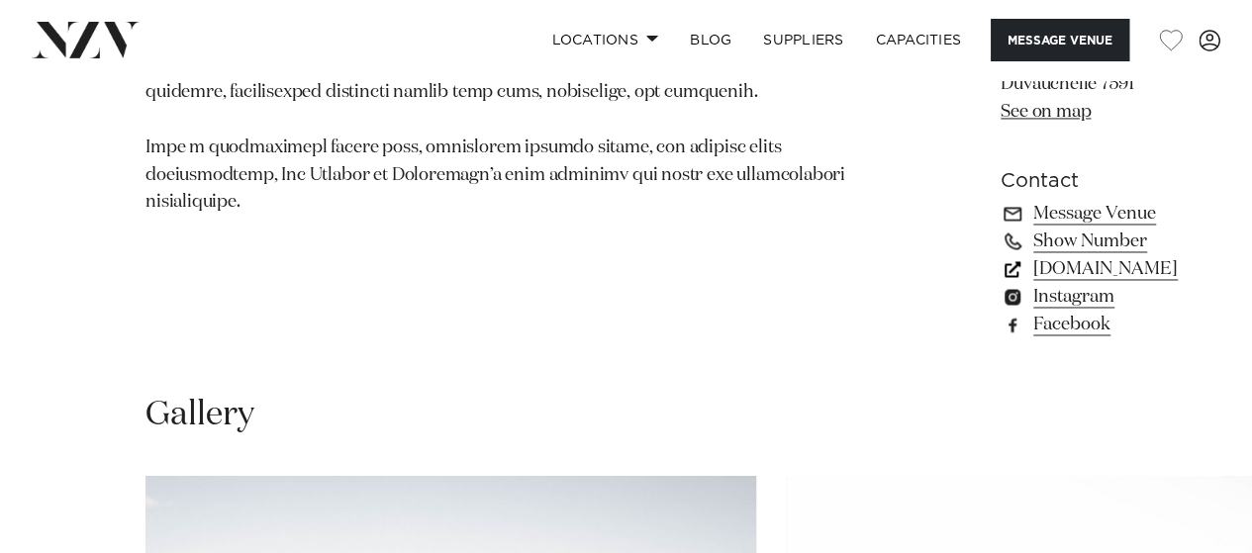
click at [1001, 283] on link "[DOMAIN_NAME]" at bounding box center [1089, 269] width 177 height 28
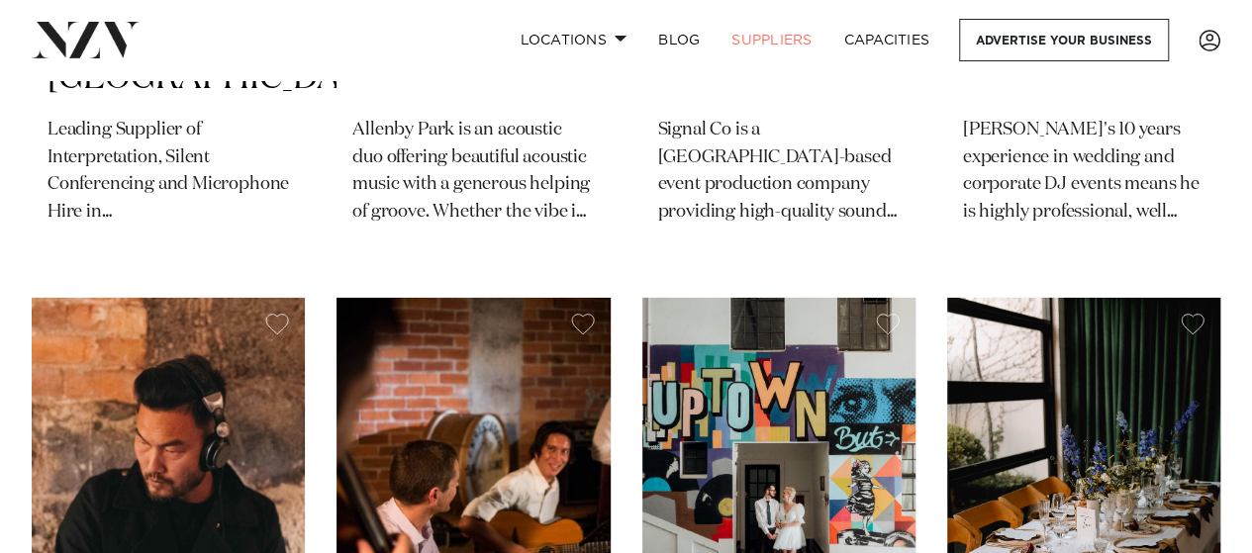
scroll to position [2969, 0]
